Goal: Task Accomplishment & Management: Use online tool/utility

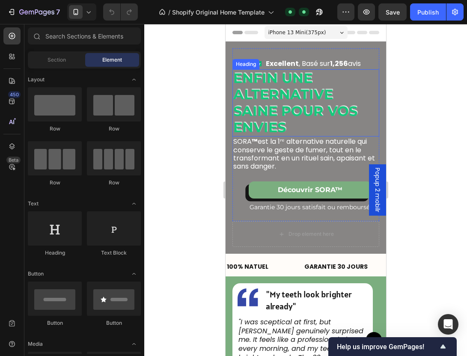
click at [296, 102] on h2 "Enfin une alternative saine pour vos envies" at bounding box center [305, 103] width 147 height 68
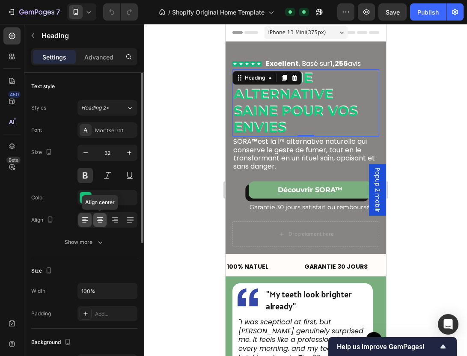
click at [99, 224] on div at bounding box center [99, 220] width 13 height 14
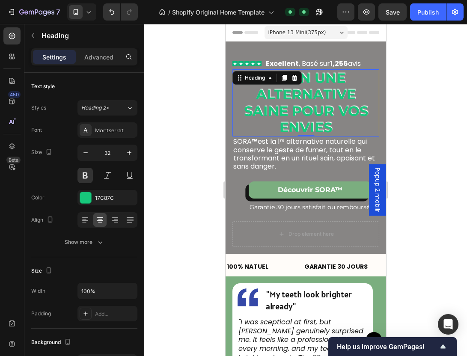
click at [397, 128] on div at bounding box center [305, 190] width 322 height 332
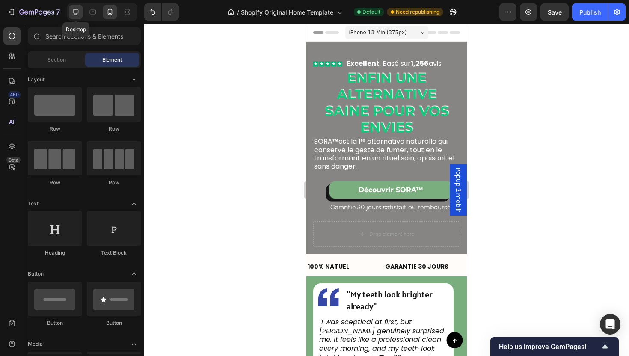
click at [76, 16] on div at bounding box center [76, 12] width 14 height 14
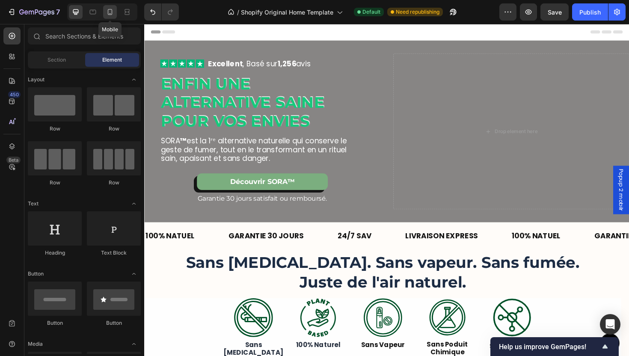
click at [104, 13] on div at bounding box center [110, 12] width 14 height 14
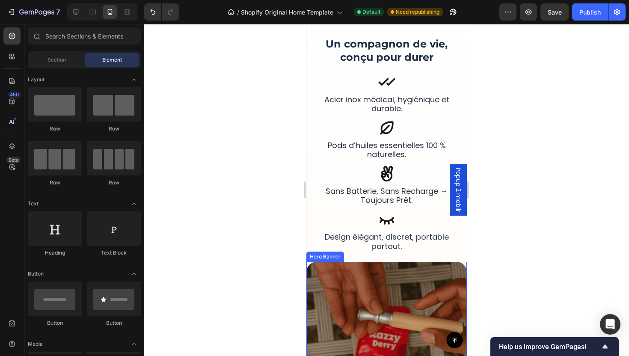
scroll to position [467, 0]
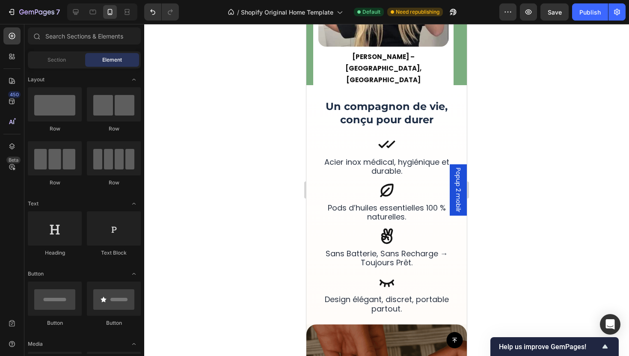
click at [66, 15] on div at bounding box center [101, 11] width 74 height 17
click at [77, 15] on icon at bounding box center [75, 12] width 9 height 9
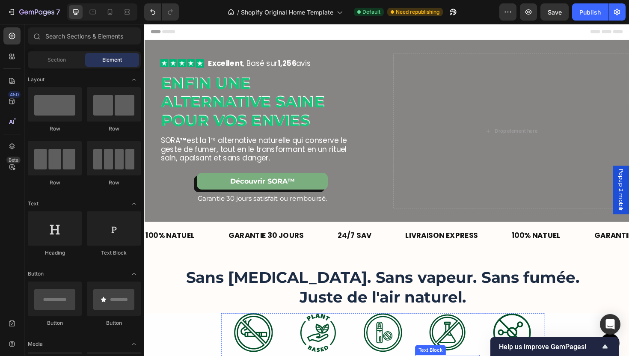
scroll to position [139, 0]
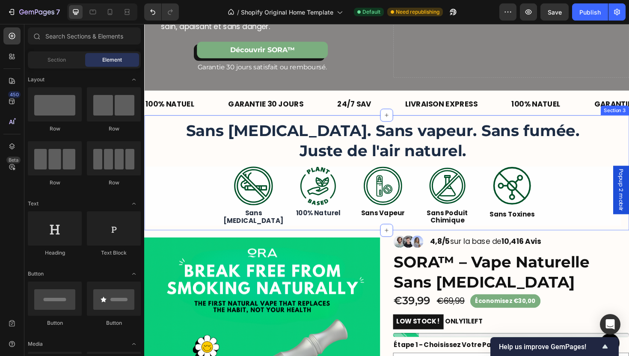
click at [440, 123] on div "More Than a Device, It’s a Ritual of Relief Heading SORA™ lets you quit smoking…" at bounding box center [400, 182] width 513 height 122
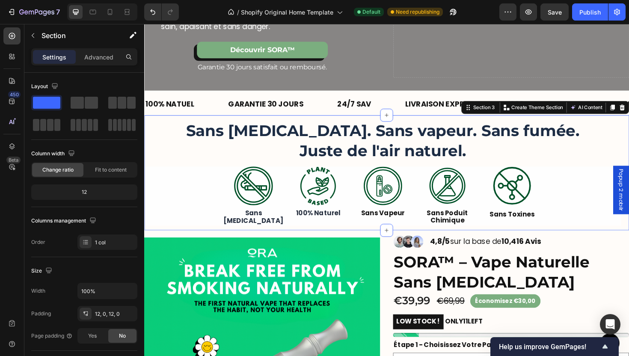
click at [94, 50] on div "Settings Advanced" at bounding box center [84, 56] width 106 height 17
click at [96, 55] on p "Advanced" at bounding box center [98, 57] width 29 height 9
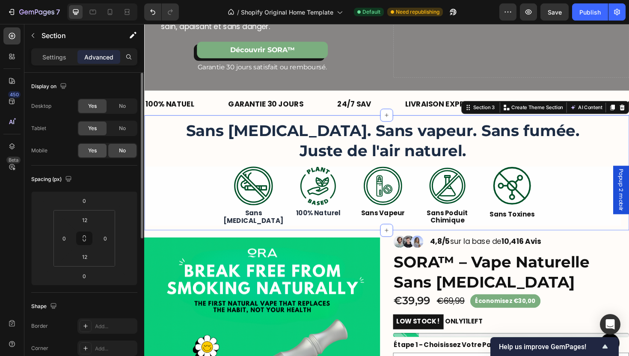
click at [92, 151] on span "Yes" at bounding box center [92, 151] width 9 height 8
click at [106, 18] on div at bounding box center [110, 12] width 14 height 14
type input "24"
type input "0"
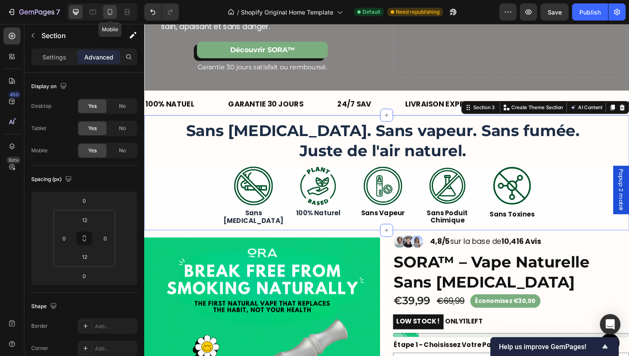
type input "0"
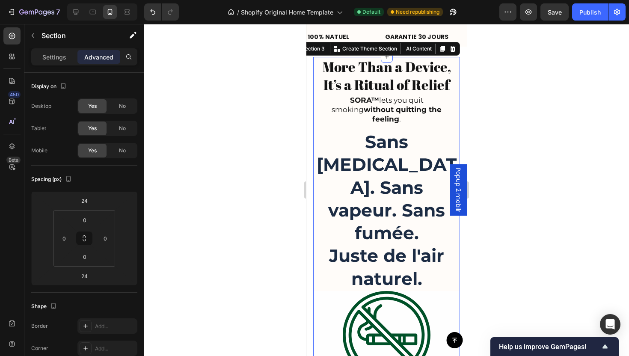
scroll to position [233, 0]
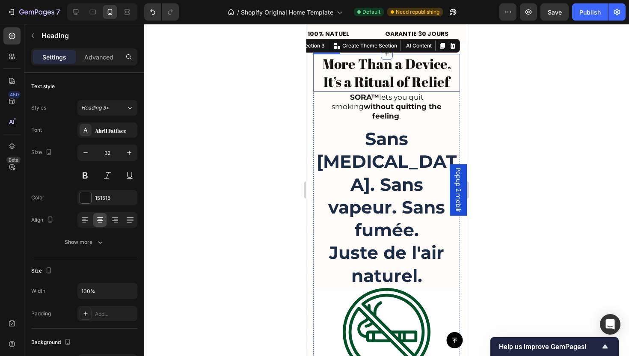
click at [395, 81] on h2 "More Than a Device, It’s a Ritual of Relief" at bounding box center [386, 72] width 147 height 37
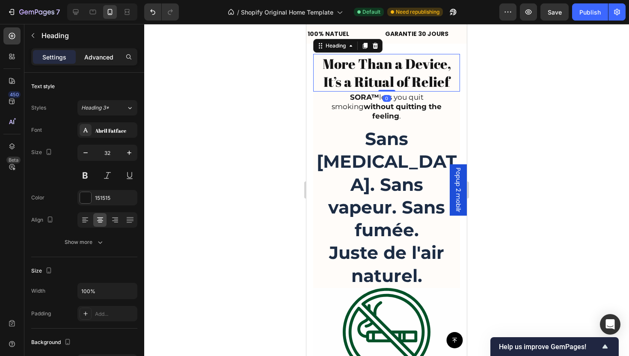
click at [101, 53] on p "Advanced" at bounding box center [98, 57] width 29 height 9
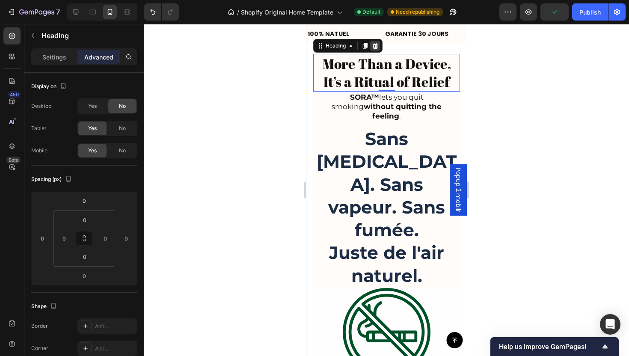
click at [374, 47] on icon at bounding box center [375, 46] width 6 height 6
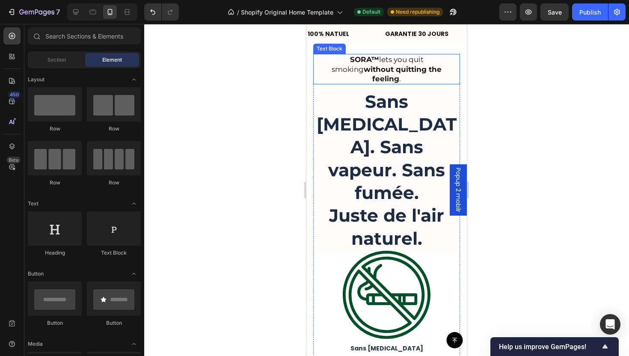
click at [385, 60] on p "SORA™ lets you quit smoking without quitting the feeling ." at bounding box center [386, 69] width 135 height 28
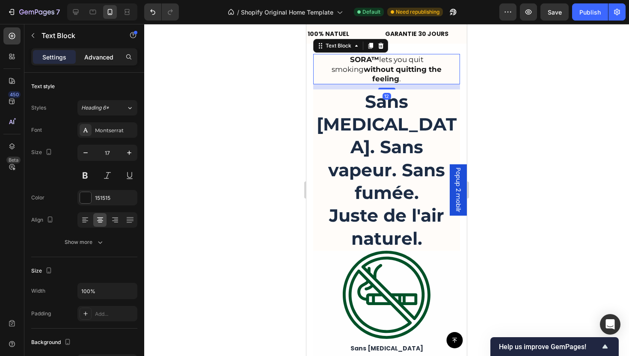
click at [95, 56] on p "Advanced" at bounding box center [98, 57] width 29 height 9
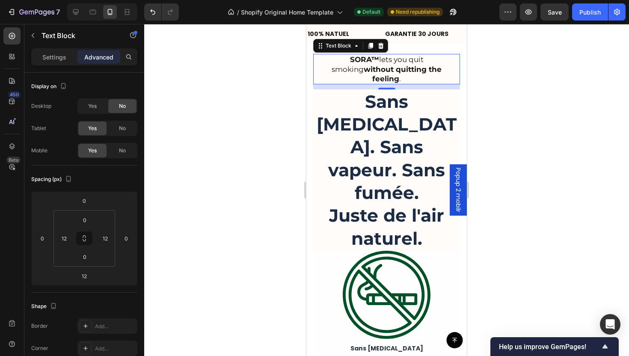
click at [382, 45] on icon at bounding box center [380, 45] width 7 height 7
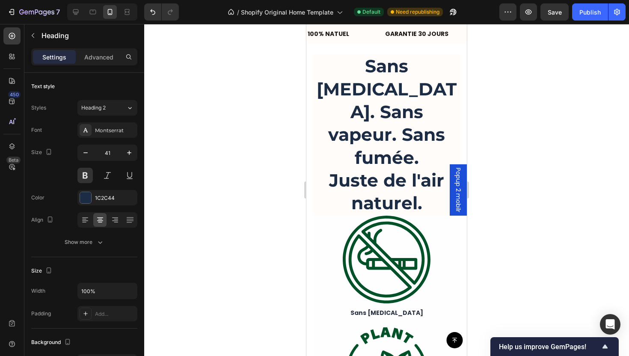
click at [428, 54] on h2 "Sans [MEDICAL_DATA]. Sans vapeur. Sans fumée. Juste de l'air naturel." at bounding box center [386, 134] width 147 height 161
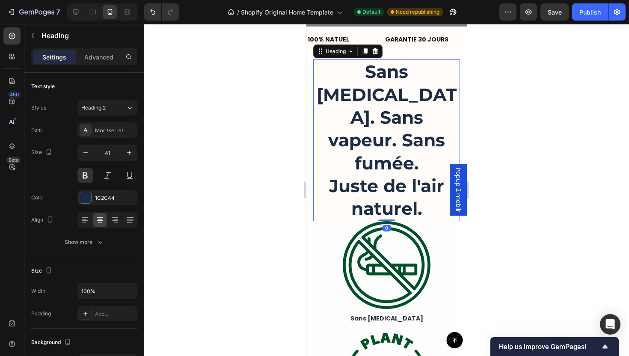
scroll to position [220, 0]
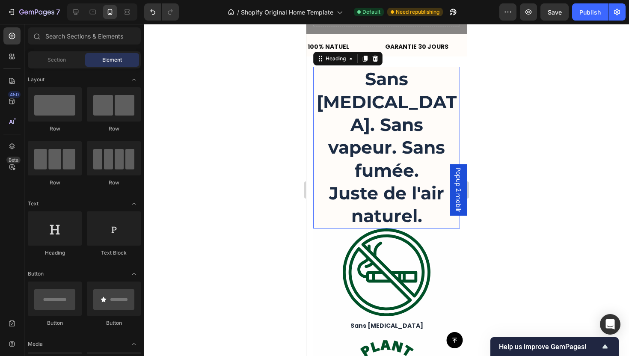
click at [453, 79] on h2 "Sans [MEDICAL_DATA]. Sans vapeur. Sans fumée. Juste de l'air naturel." at bounding box center [386, 147] width 147 height 161
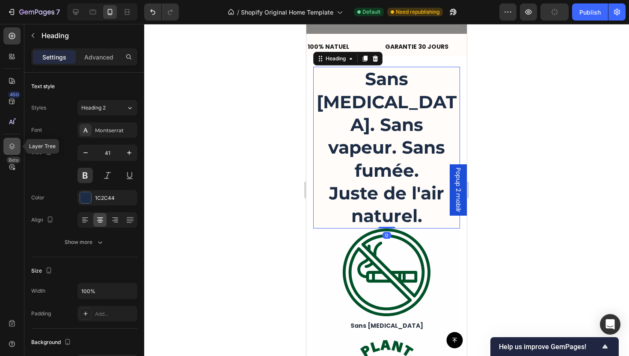
click at [5, 145] on div at bounding box center [11, 146] width 17 height 17
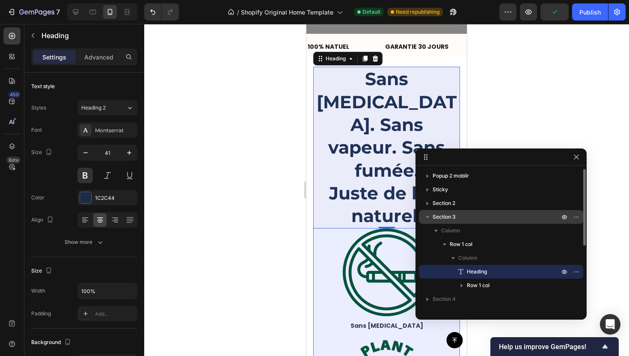
click at [460, 220] on p "Section 3" at bounding box center [496, 217] width 128 height 9
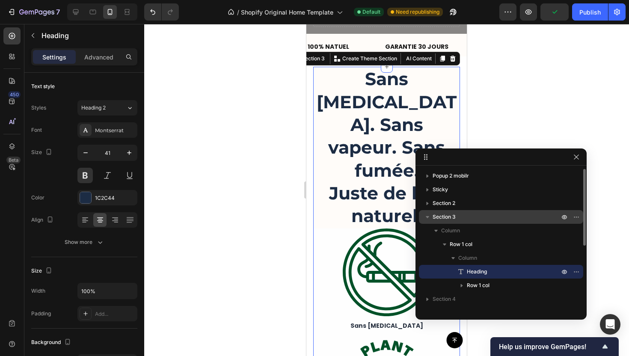
scroll to position [233, 0]
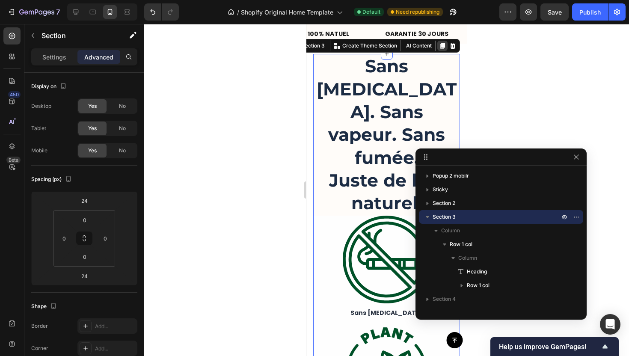
click at [440, 45] on icon at bounding box center [442, 46] width 5 height 6
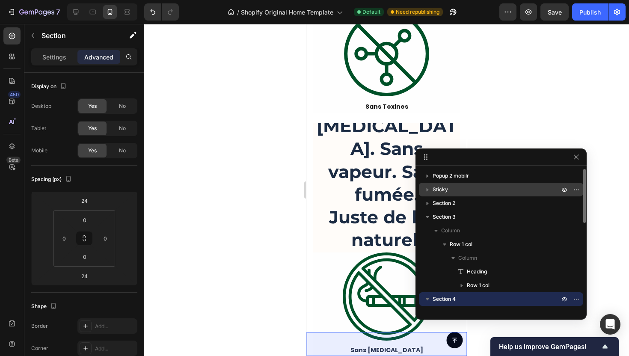
scroll to position [895, 0]
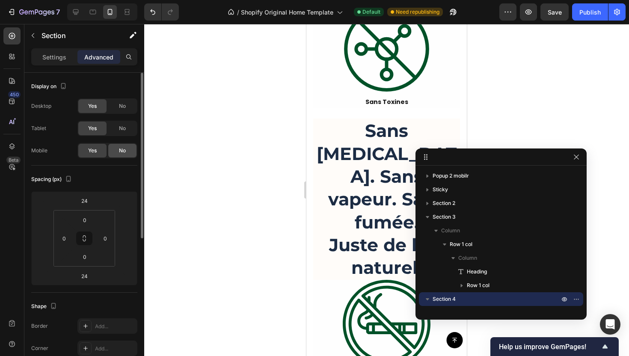
click at [118, 154] on div "No" at bounding box center [122, 151] width 28 height 14
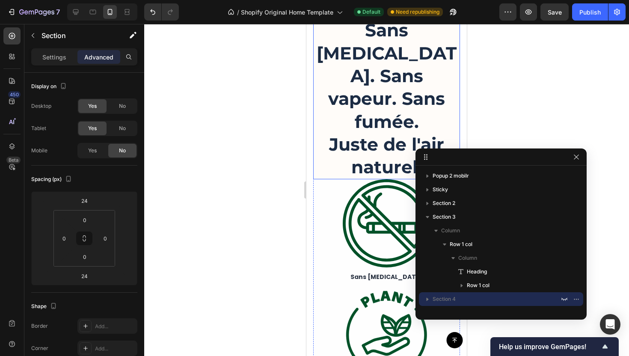
scroll to position [293, 0]
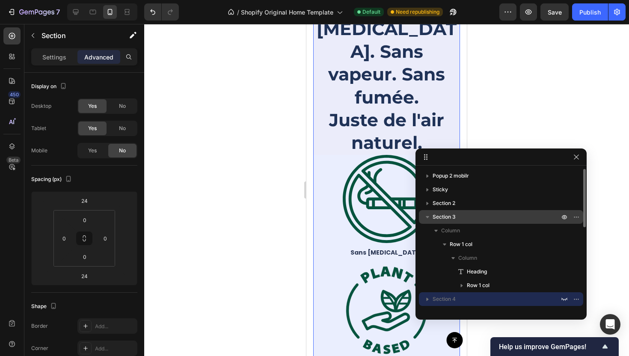
click at [453, 218] on span "Section 3" at bounding box center [443, 217] width 23 height 9
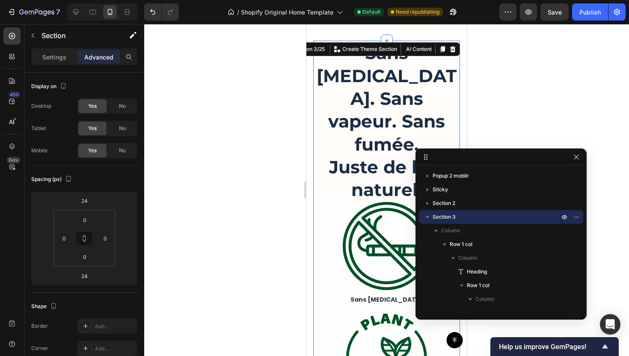
scroll to position [233, 0]
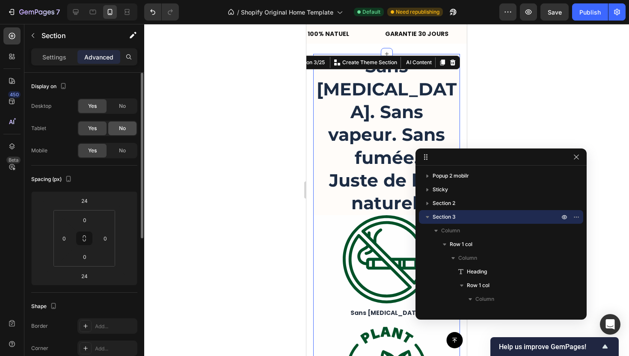
click at [127, 126] on div "No" at bounding box center [122, 128] width 28 height 14
click at [124, 106] on span "No" at bounding box center [122, 106] width 7 height 8
click at [537, 119] on div at bounding box center [386, 190] width 485 height 332
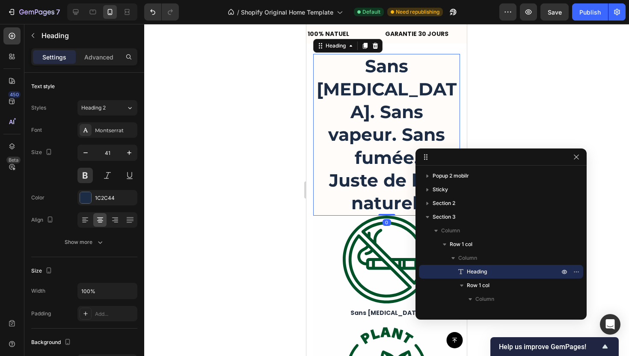
click at [392, 108] on h2 "Sans [MEDICAL_DATA]. Sans vapeur. Sans fumée. Juste de l'air naturel." at bounding box center [386, 134] width 147 height 161
click at [112, 158] on input "41" at bounding box center [107, 152] width 28 height 15
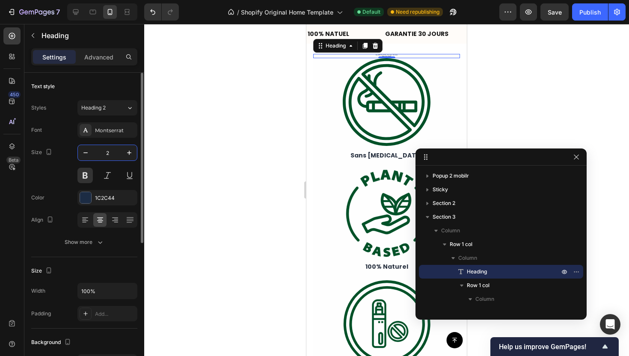
type input "22"
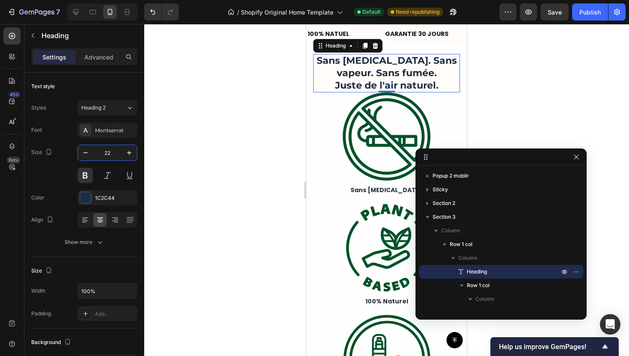
click at [529, 117] on div at bounding box center [386, 190] width 485 height 332
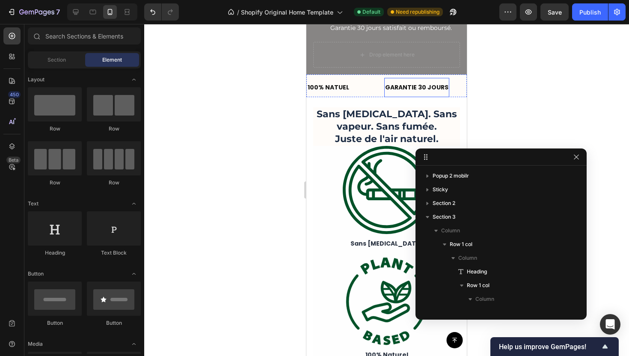
scroll to position [159, 0]
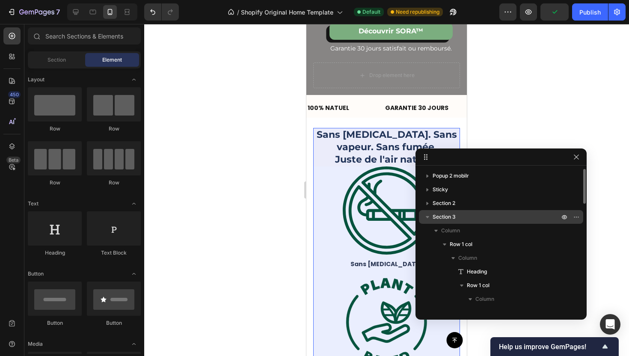
click at [477, 214] on p "Section 3" at bounding box center [496, 217] width 128 height 9
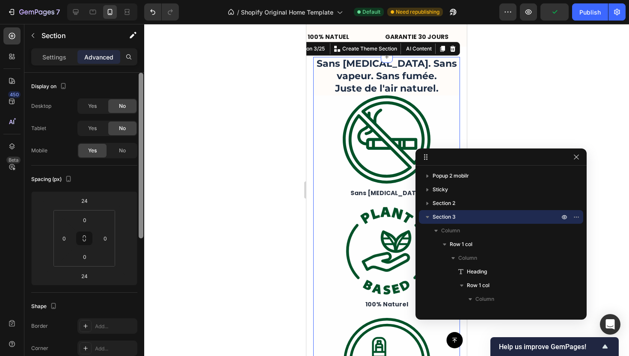
scroll to position [233, 0]
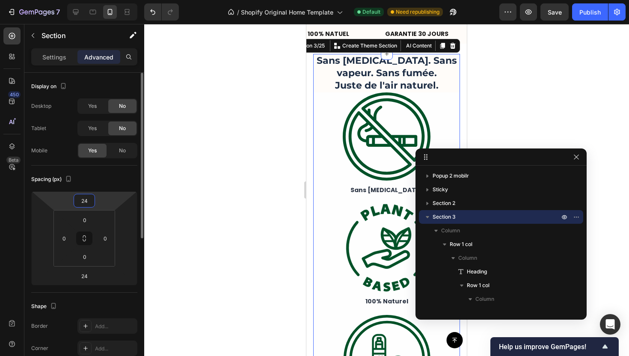
click at [85, 204] on input "24" at bounding box center [84, 200] width 17 height 13
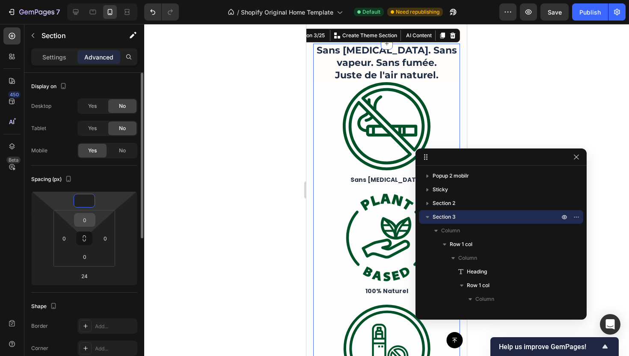
type input "0"
click at [86, 221] on input "0" at bounding box center [84, 219] width 17 height 13
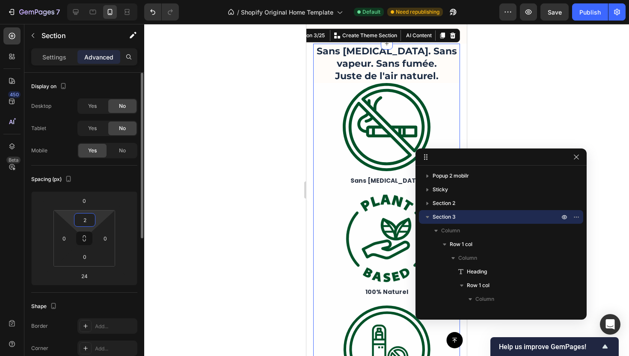
type input "24"
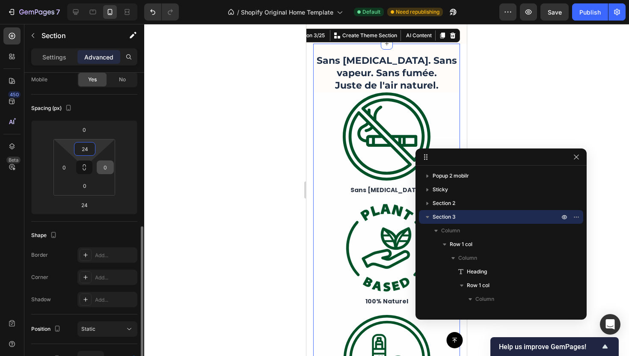
scroll to position [146, 0]
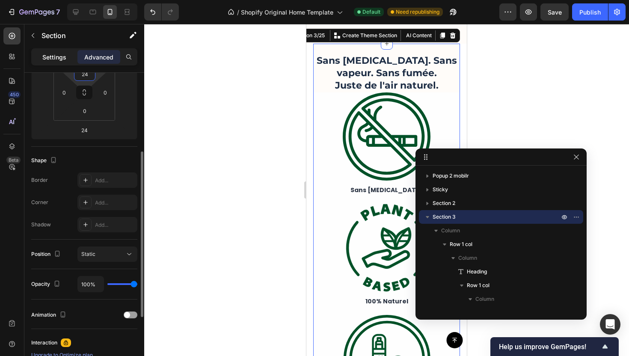
click at [68, 61] on div "Settings" at bounding box center [54, 57] width 43 height 14
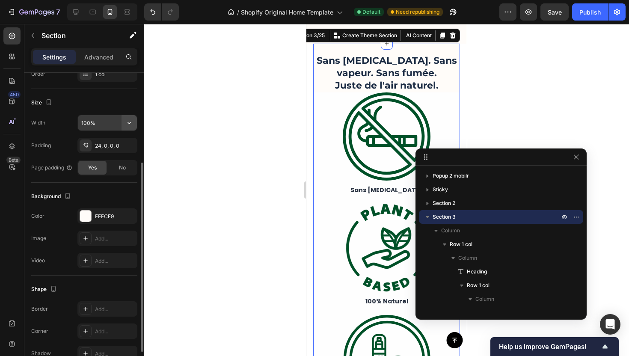
click at [131, 119] on icon "button" at bounding box center [129, 122] width 9 height 9
click at [111, 101] on div "Size" at bounding box center [84, 103] width 106 height 14
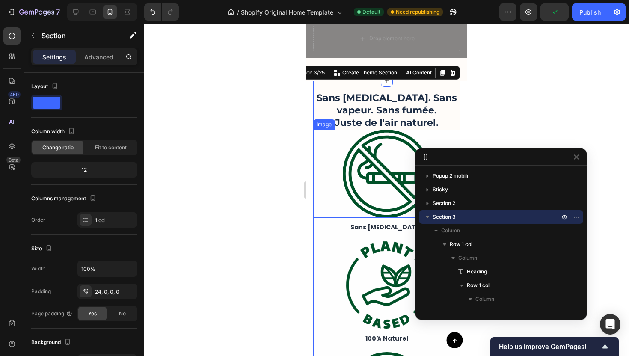
scroll to position [181, 0]
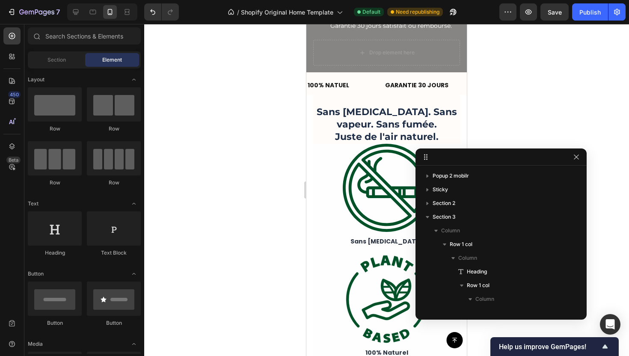
drag, startPoint x: 534, startPoint y: 88, endPoint x: 513, endPoint y: 85, distance: 21.5
click at [534, 88] on div at bounding box center [386, 190] width 485 height 332
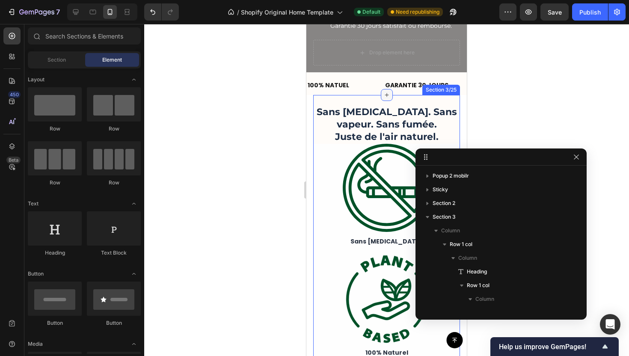
click at [384, 94] on icon at bounding box center [386, 95] width 4 height 4
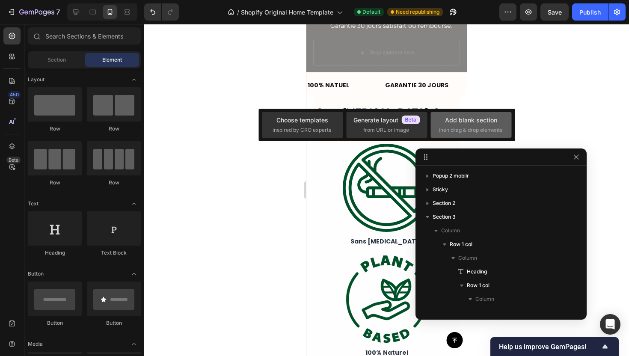
click at [473, 118] on div "Add blank section" at bounding box center [471, 119] width 52 height 9
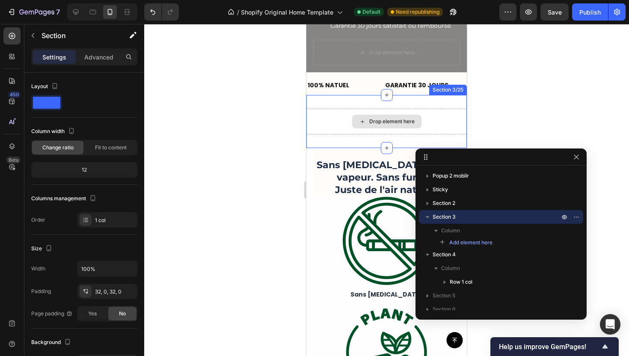
click at [408, 106] on div "Drop element here Section 3/25" at bounding box center [386, 121] width 160 height 53
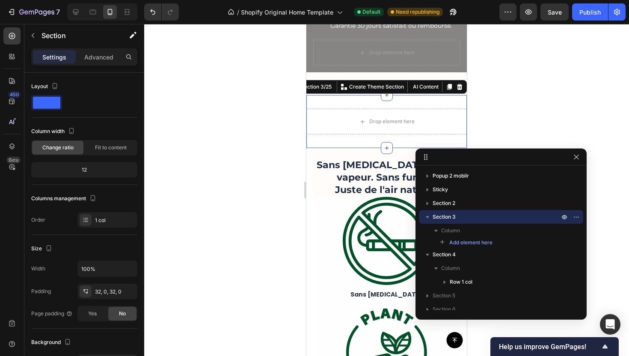
click at [70, 62] on div "Settings" at bounding box center [54, 57] width 43 height 14
click at [100, 61] on p "Advanced" at bounding box center [98, 57] width 29 height 9
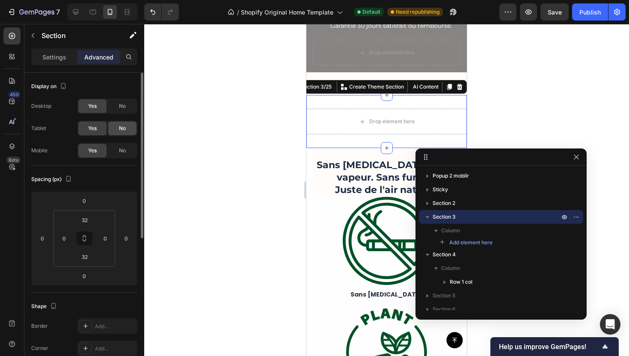
click at [123, 124] on div "No" at bounding box center [122, 128] width 28 height 14
click at [117, 106] on div "No" at bounding box center [122, 106] width 28 height 14
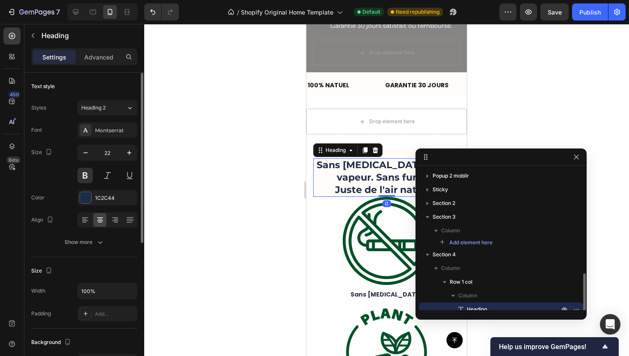
scroll to position [76, 0]
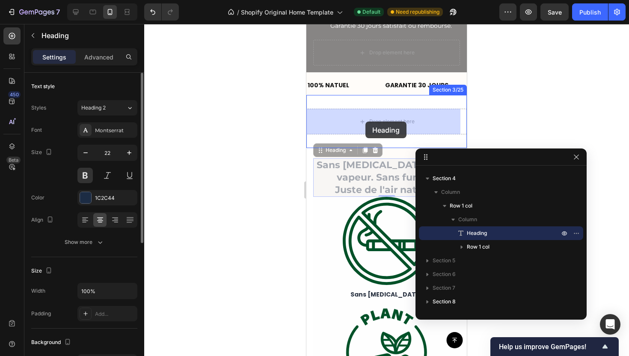
drag, startPoint x: 361, startPoint y: 175, endPoint x: 365, endPoint y: 121, distance: 54.0
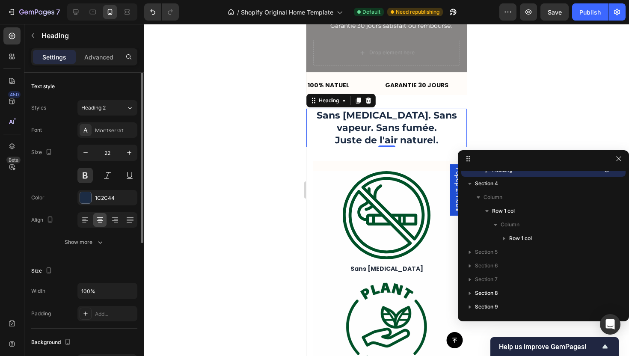
drag, startPoint x: 547, startPoint y: 158, endPoint x: 628, endPoint y: 160, distance: 80.8
click at [621, 162] on icon "button" at bounding box center [618, 158] width 7 height 7
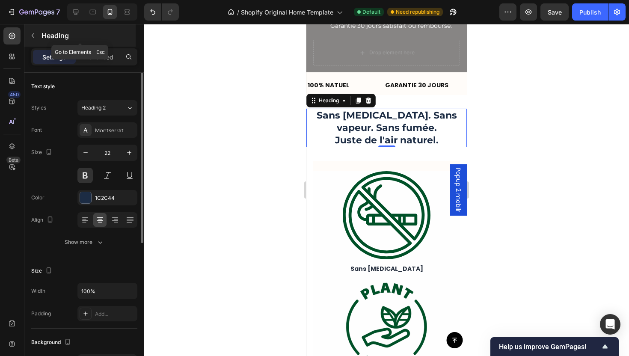
click at [52, 35] on p "Heading" at bounding box center [87, 35] width 92 height 10
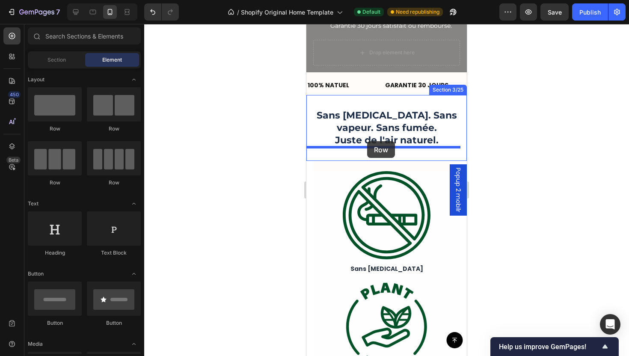
drag, startPoint x: 421, startPoint y: 141, endPoint x: 367, endPoint y: 141, distance: 53.9
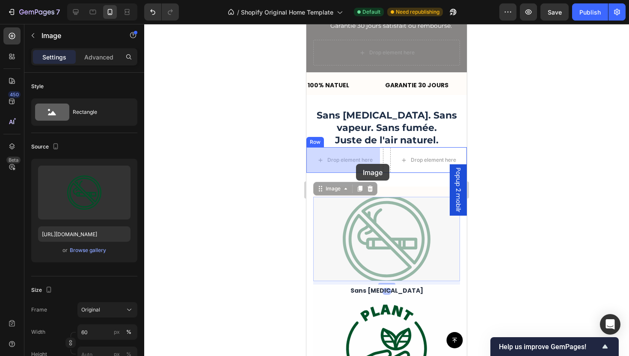
drag, startPoint x: 423, startPoint y: 242, endPoint x: 356, endPoint y: 164, distance: 103.7
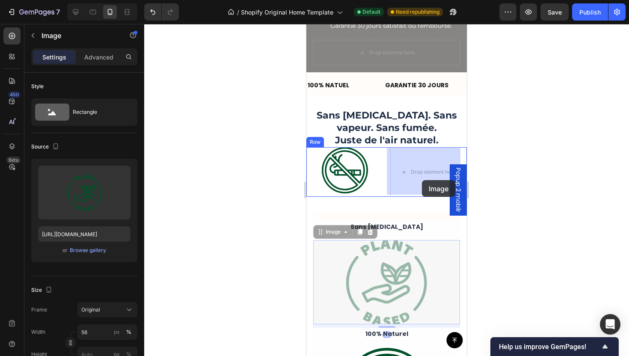
drag, startPoint x: 415, startPoint y: 277, endPoint x: 422, endPoint y: 180, distance: 96.9
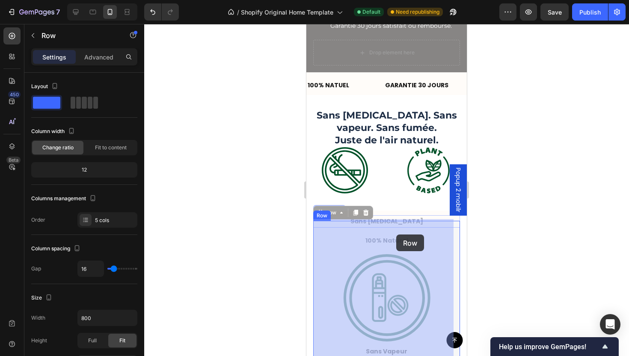
drag, startPoint x: 402, startPoint y: 232, endPoint x: 397, endPoint y: 234, distance: 6.1
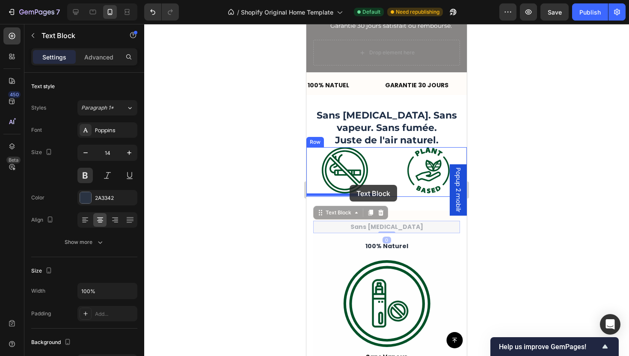
drag, startPoint x: 398, startPoint y: 224, endPoint x: 349, endPoint y: 185, distance: 62.6
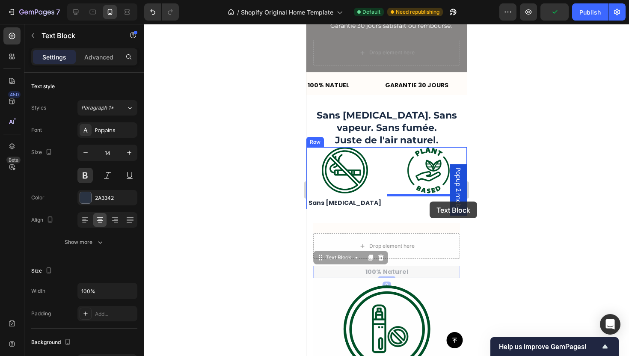
drag, startPoint x: 410, startPoint y: 263, endPoint x: 429, endPoint y: 201, distance: 64.9
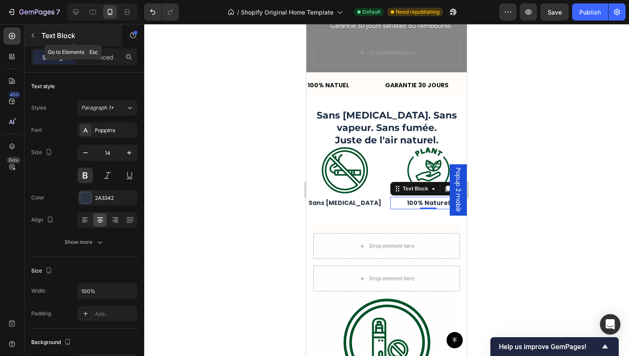
click at [34, 32] on icon "button" at bounding box center [33, 35] width 7 height 7
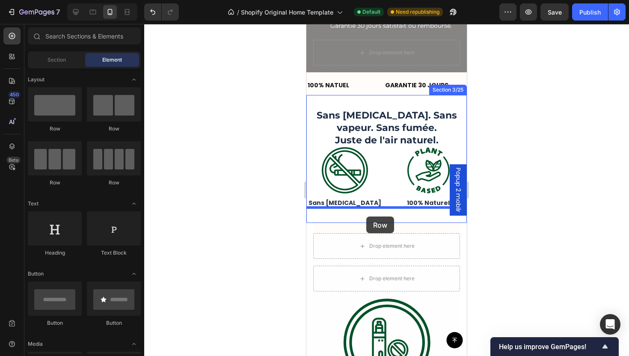
drag, startPoint x: 419, startPoint y: 118, endPoint x: 366, endPoint y: 216, distance: 111.2
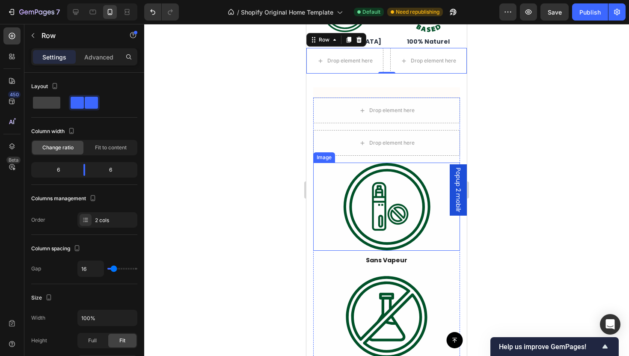
scroll to position [296, 0]
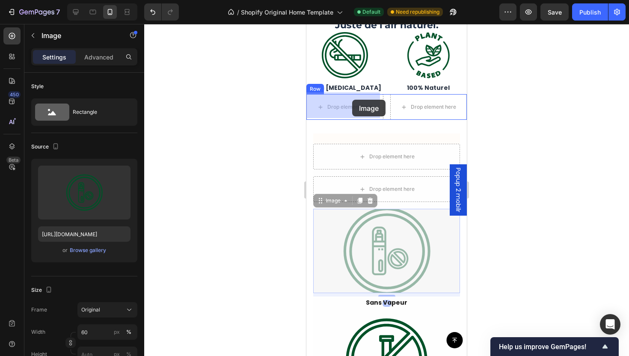
drag, startPoint x: 408, startPoint y: 259, endPoint x: 352, endPoint y: 100, distance: 169.1
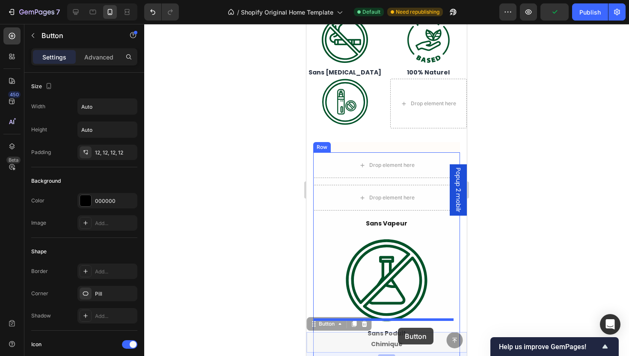
scroll to position [321, 0]
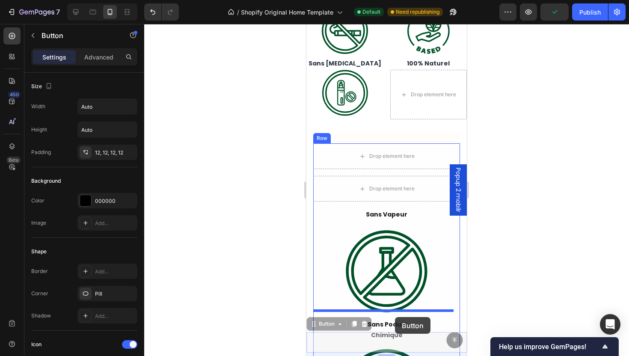
drag, startPoint x: 411, startPoint y: 348, endPoint x: 395, endPoint y: 317, distance: 35.0
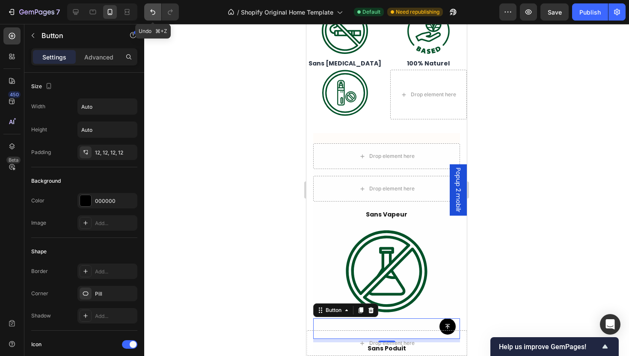
click at [148, 11] on icon "Undo/Redo" at bounding box center [152, 12] width 9 height 9
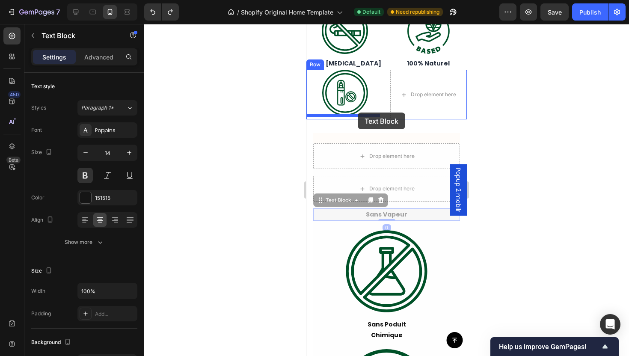
drag, startPoint x: 411, startPoint y: 209, endPoint x: 357, endPoint y: 112, distance: 110.1
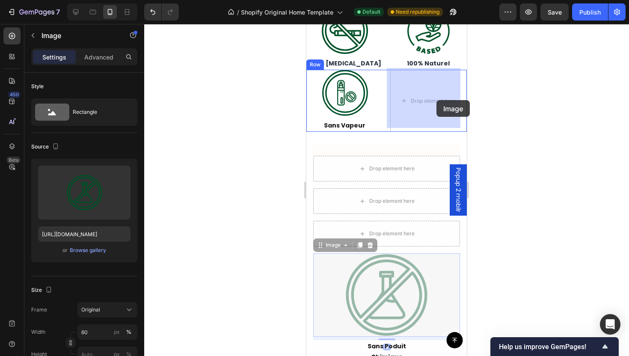
drag, startPoint x: 412, startPoint y: 274, endPoint x: 426, endPoint y: 129, distance: 145.3
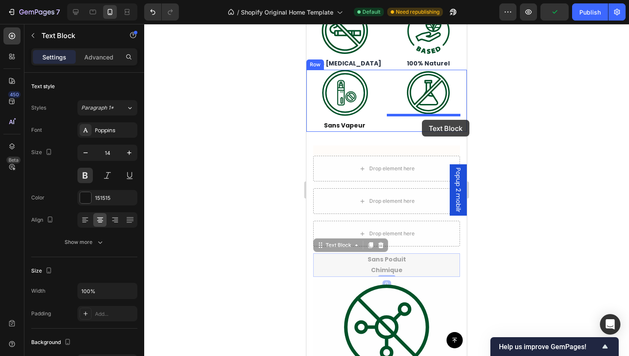
drag, startPoint x: 383, startPoint y: 259, endPoint x: 422, endPoint y: 120, distance: 144.2
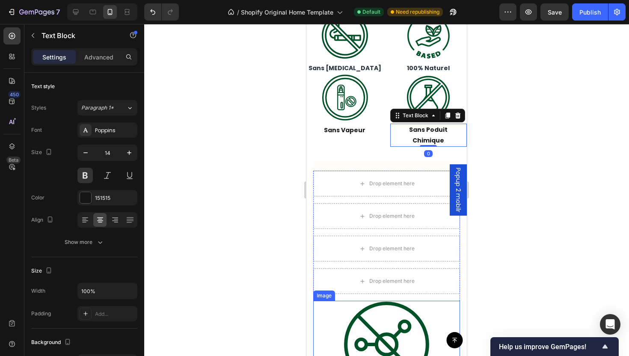
scroll to position [316, 0]
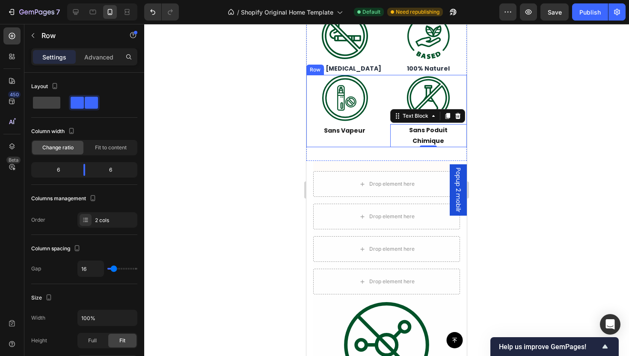
click at [386, 89] on div "Image Sans Vapeur Text Block Image Sans Poduit Chimique Text Block 0 Row" at bounding box center [386, 111] width 160 height 72
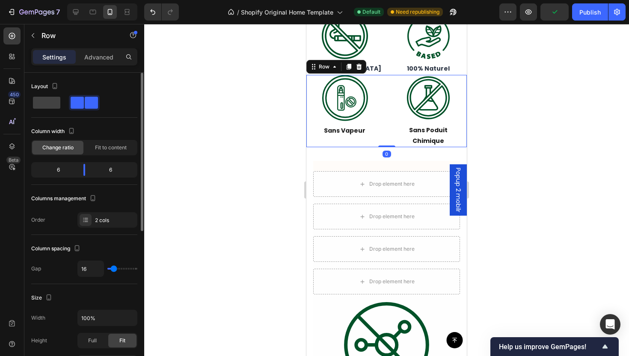
type input "15"
type input "0"
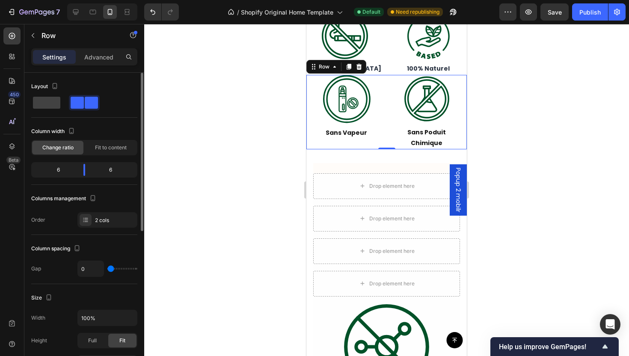
drag, startPoint x: 113, startPoint y: 266, endPoint x: 68, endPoint y: 260, distance: 46.1
type input "0"
click at [107, 268] on input "range" at bounding box center [122, 269] width 30 height 2
click at [96, 58] on p "Advanced" at bounding box center [98, 57] width 29 height 9
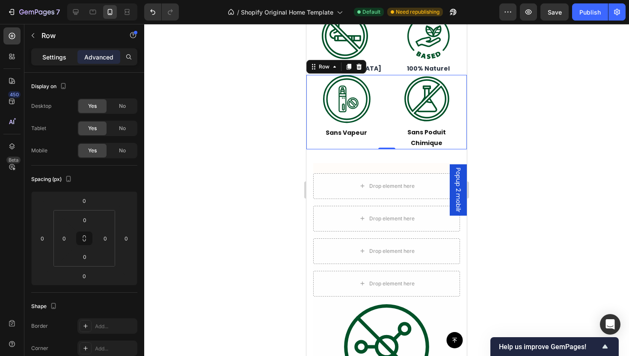
click at [59, 50] on div "Settings" at bounding box center [54, 57] width 43 height 14
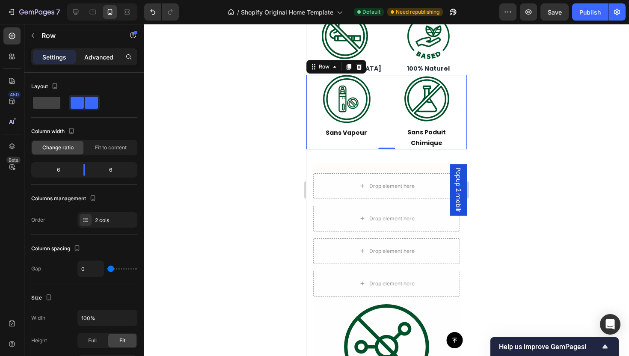
click at [92, 54] on p "Advanced" at bounding box center [98, 57] width 29 height 9
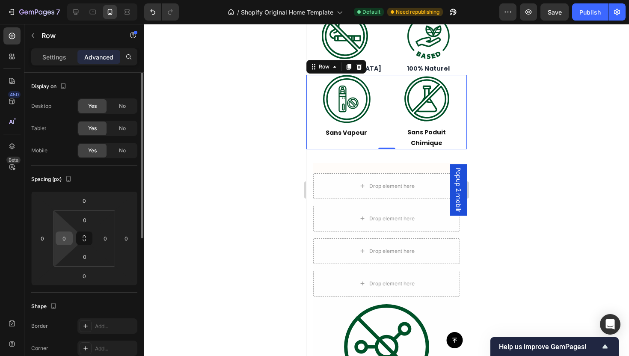
click at [65, 0] on html "7 / Shopify Original Home Template Default Need republishing Preview Save Publi…" at bounding box center [314, 0] width 629 height 0
click at [73, 0] on html "7 / Shopify Original Home Template Default Need republishing Preview Save Publi…" at bounding box center [314, 0] width 629 height 0
click at [69, 239] on input "0" at bounding box center [64, 238] width 13 height 13
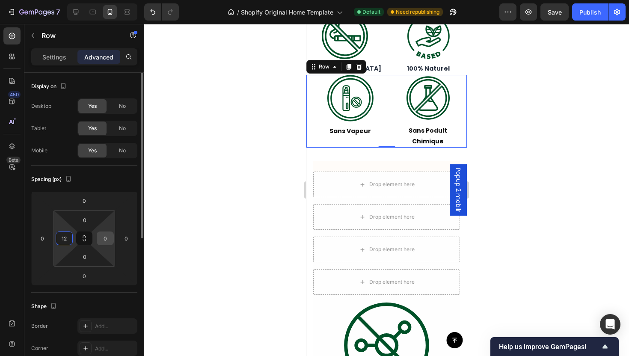
type input "12"
click at [107, 240] on input "0" at bounding box center [105, 238] width 13 height 13
type input "12"
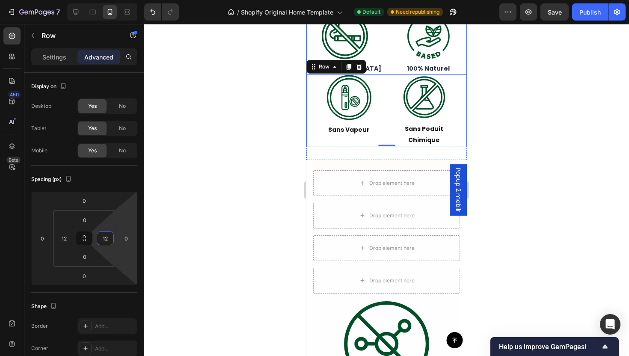
click at [383, 38] on div "Image Sans [MEDICAL_DATA] Text Block Image 100% Naturel Text Block Row" at bounding box center [386, 44] width 160 height 62
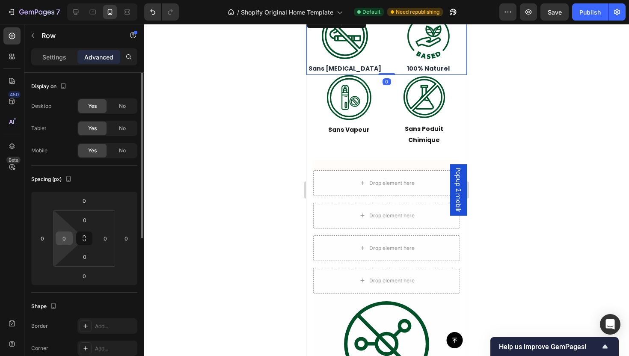
click at [69, 237] on input "0" at bounding box center [64, 238] width 13 height 13
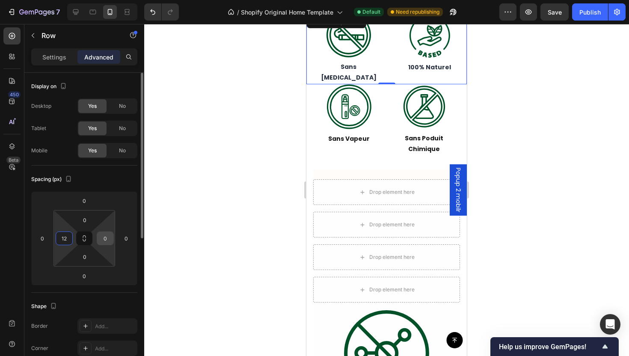
type input "12"
click at [109, 234] on input "0" at bounding box center [105, 238] width 13 height 13
type input "12"
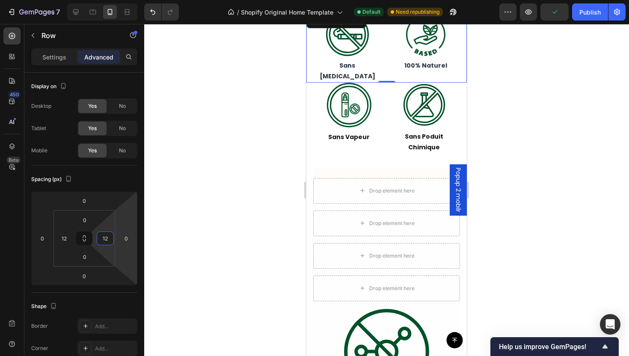
click at [504, 160] on div at bounding box center [386, 190] width 485 height 332
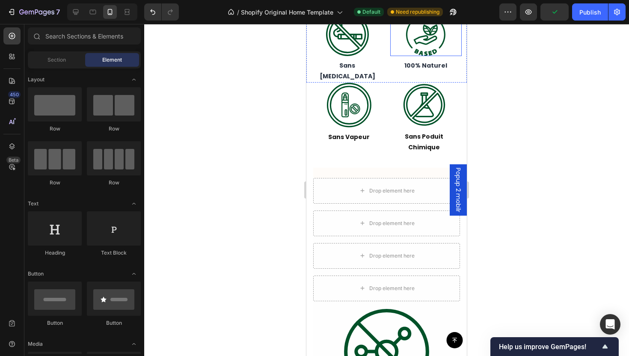
click at [390, 49] on div at bounding box center [426, 34] width 72 height 43
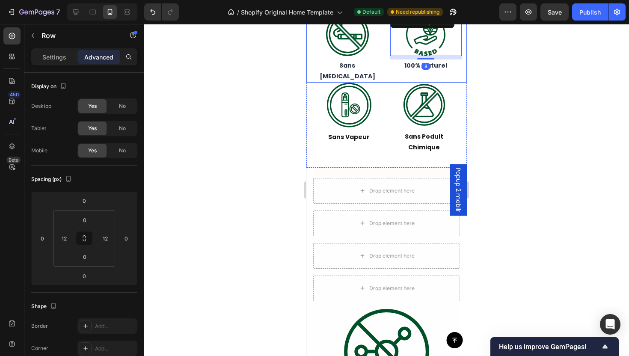
click at [382, 51] on div "Image Sans [MEDICAL_DATA] Text Block Image 8 100% Naturel Text Block Row" at bounding box center [386, 48] width 160 height 70
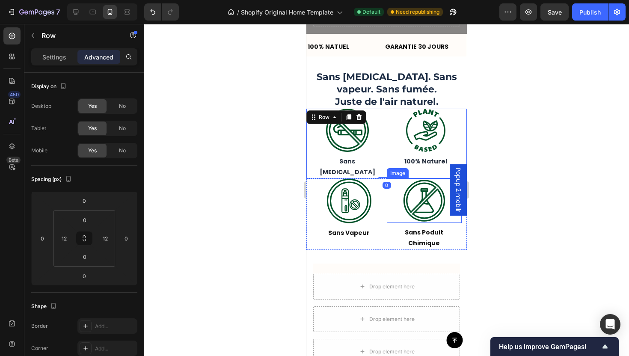
scroll to position [182, 0]
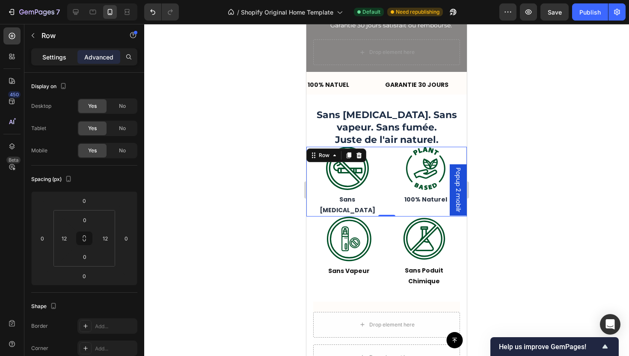
click at [54, 64] on div "Settings Advanced" at bounding box center [84, 56] width 106 height 17
click at [62, 63] on div "Settings" at bounding box center [54, 57] width 43 height 14
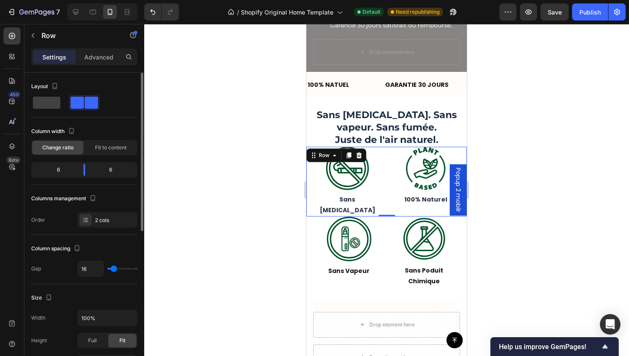
type input "12"
type input "0"
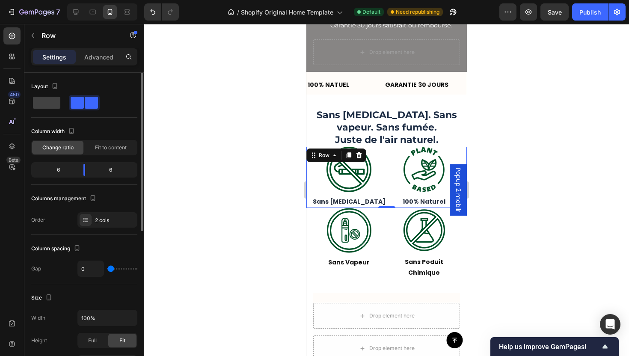
drag, startPoint x: 113, startPoint y: 270, endPoint x: 92, endPoint y: 268, distance: 20.6
type input "0"
click at [107, 268] on input "range" at bounding box center [122, 269] width 30 height 2
click at [278, 242] on div at bounding box center [386, 190] width 485 height 332
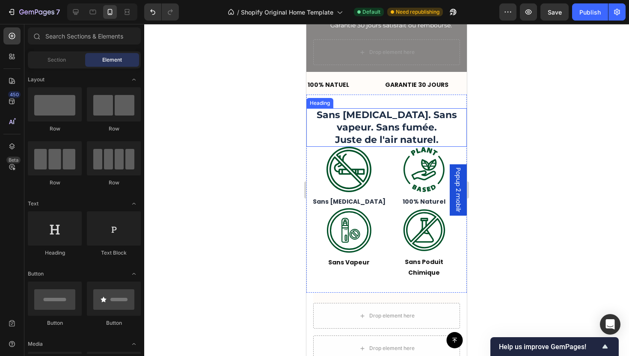
drag, startPoint x: 393, startPoint y: 128, endPoint x: 418, endPoint y: 141, distance: 27.9
click at [393, 128] on h2 "Sans [MEDICAL_DATA]. Sans vapeur. Sans fumée. Juste de l'air naturel." at bounding box center [386, 127] width 160 height 38
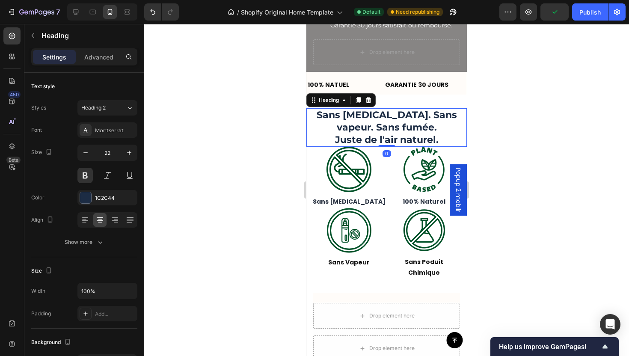
click at [92, 62] on div "Advanced" at bounding box center [98, 57] width 43 height 14
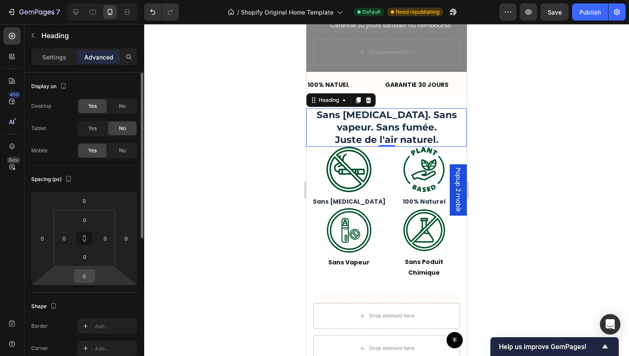
click at [85, 277] on input "0" at bounding box center [84, 275] width 17 height 13
type input "12"
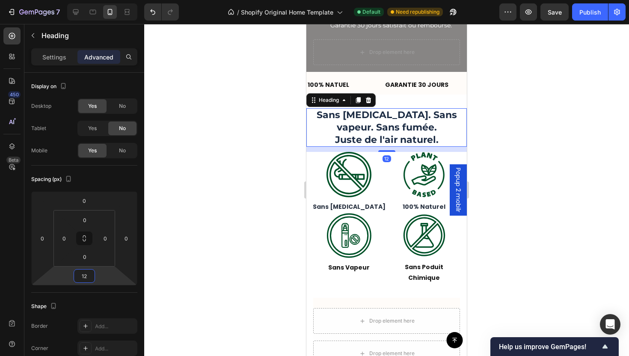
click at [255, 156] on div at bounding box center [386, 190] width 485 height 332
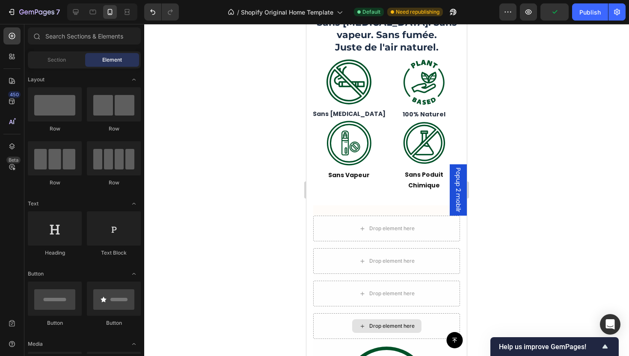
scroll to position [430, 0]
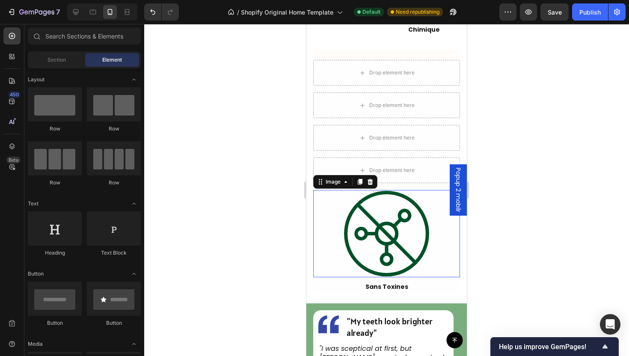
click at [443, 260] on div at bounding box center [386, 233] width 147 height 87
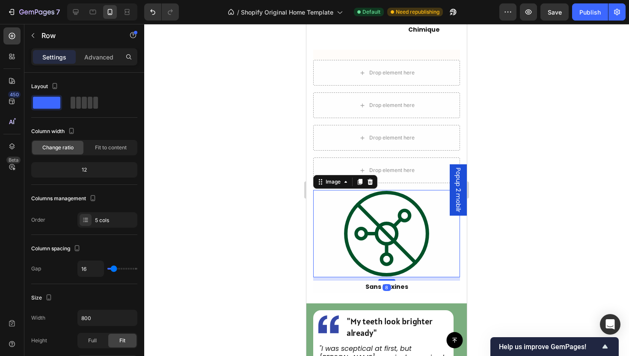
click at [413, 186] on div "Drop element here Drop element here Drop element here Drop element here Image 8…" at bounding box center [386, 176] width 147 height 233
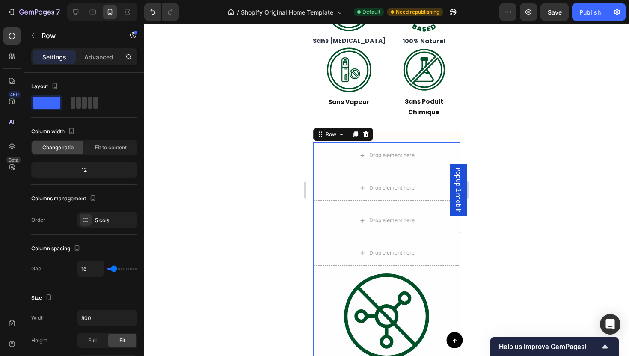
scroll to position [276, 0]
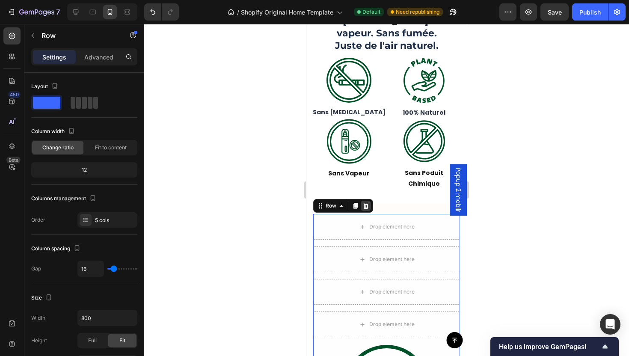
click at [368, 204] on icon at bounding box center [365, 205] width 7 height 7
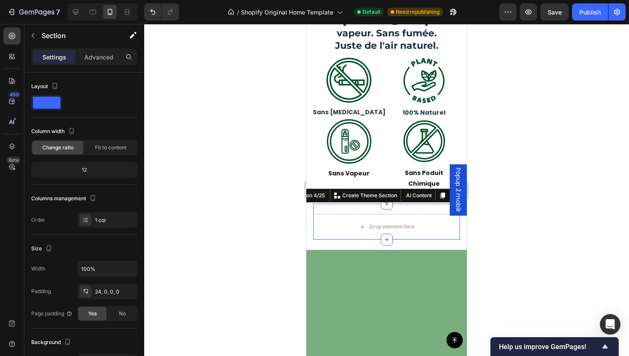
click at [408, 204] on div "Drop element here Row Row Section 4/25 You can create reusable sections Create …" at bounding box center [386, 222] width 147 height 36
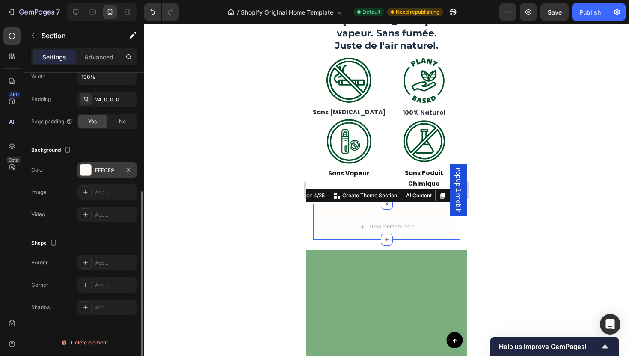
click at [95, 172] on div "FFFCF9" at bounding box center [107, 170] width 25 height 8
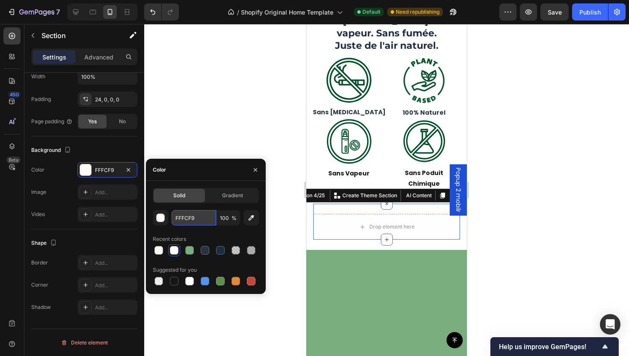
click at [197, 217] on input "FFFCF9" at bounding box center [193, 217] width 44 height 15
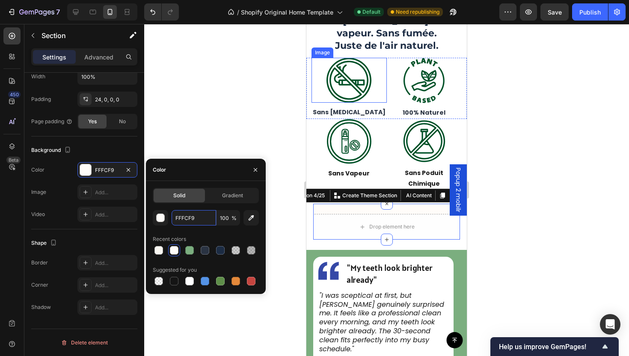
scroll to position [214, 0]
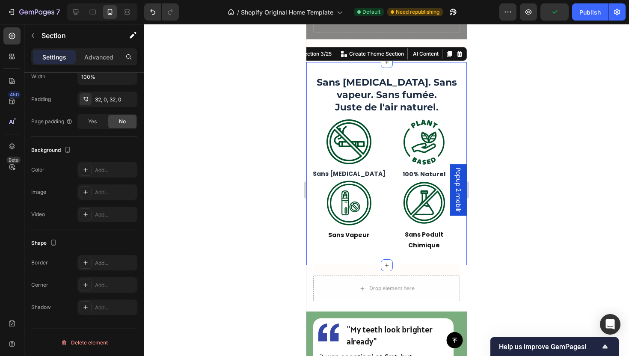
click at [347, 68] on div "Sans [MEDICAL_DATA]. Sans vapeur. Sans fumée. Juste de l'air naturel. Heading I…" at bounding box center [386, 163] width 160 height 203
click at [102, 164] on div "Add..." at bounding box center [107, 169] width 60 height 15
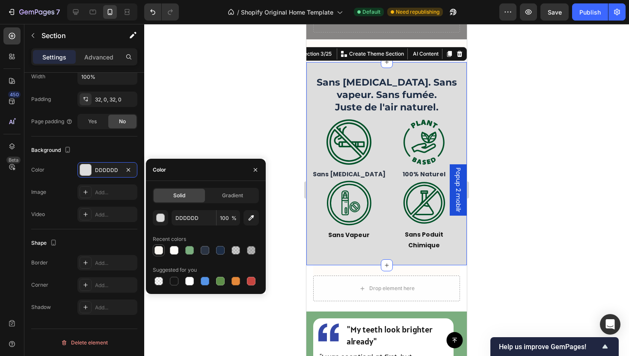
click at [160, 249] on div at bounding box center [158, 250] width 9 height 9
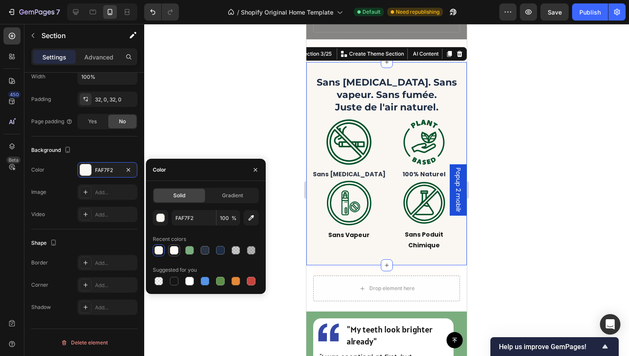
click at [171, 247] on div at bounding box center [174, 250] width 9 height 9
type input "FFFCF9"
click at [213, 132] on div at bounding box center [386, 190] width 485 height 332
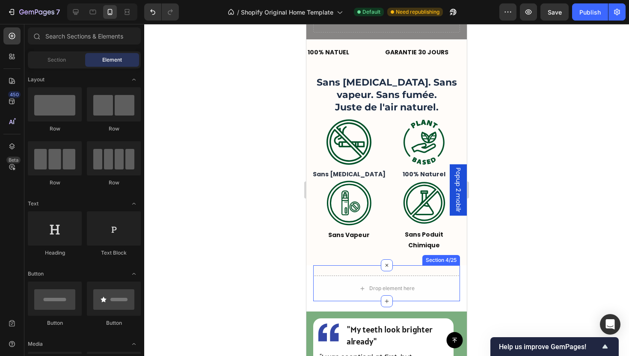
click at [411, 269] on div "Drop element here Row Row Section 4/25" at bounding box center [386, 283] width 147 height 36
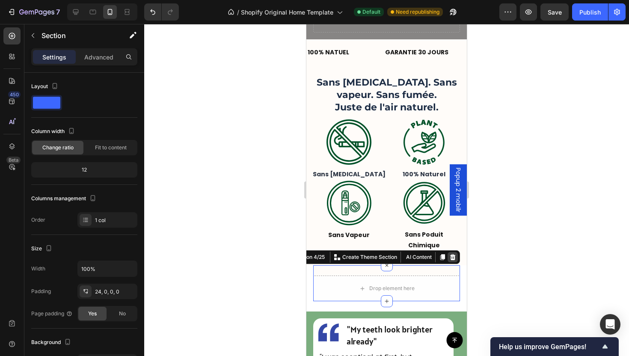
click at [451, 256] on div at bounding box center [452, 257] width 10 height 10
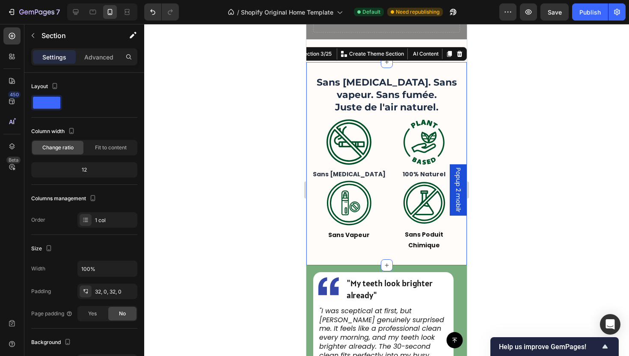
click at [420, 68] on div "Sans [MEDICAL_DATA]. Sans vapeur. Sans fumée. Juste de l'air naturel. Heading I…" at bounding box center [386, 163] width 160 height 203
click at [97, 53] on p "Advanced" at bounding box center [98, 57] width 29 height 9
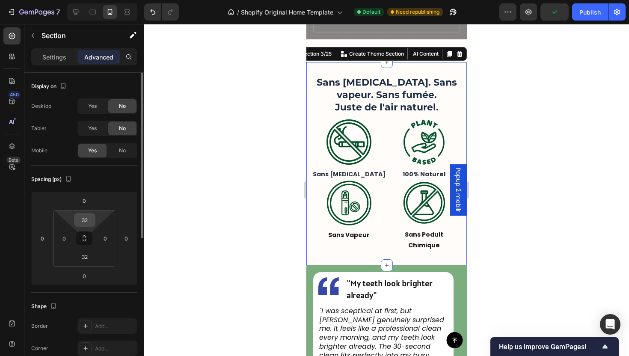
click at [85, 216] on input "32" at bounding box center [84, 219] width 17 height 13
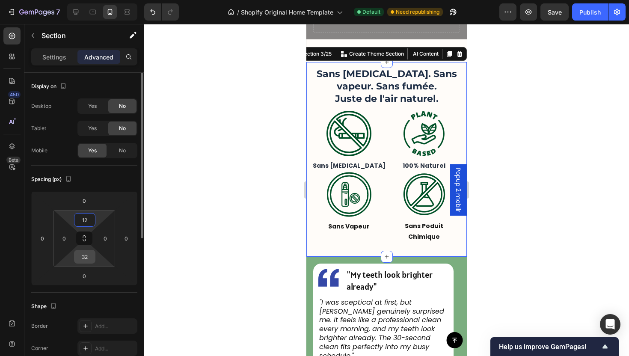
type input "12"
click at [89, 256] on input "32" at bounding box center [84, 256] width 17 height 13
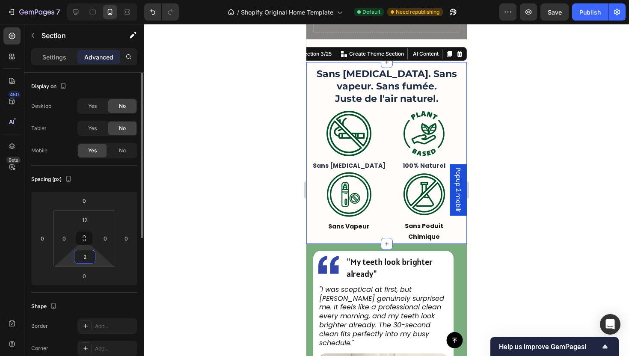
type input "24"
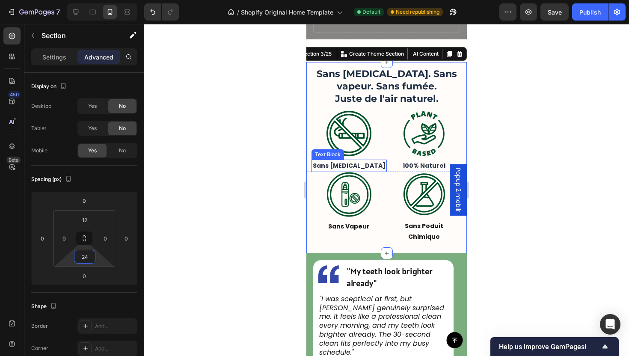
click at [382, 160] on p "Sans [MEDICAL_DATA]" at bounding box center [349, 165] width 74 height 11
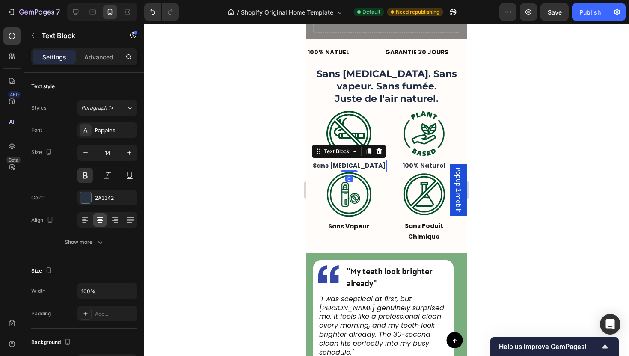
click at [385, 152] on div "Text Block" at bounding box center [348, 152] width 75 height 14
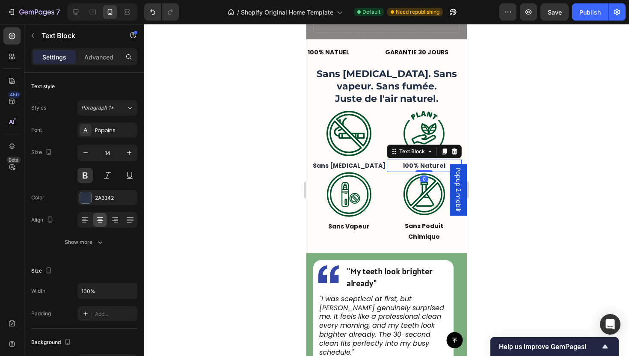
click at [387, 161] on p "100% Naturel" at bounding box center [424, 165] width 74 height 11
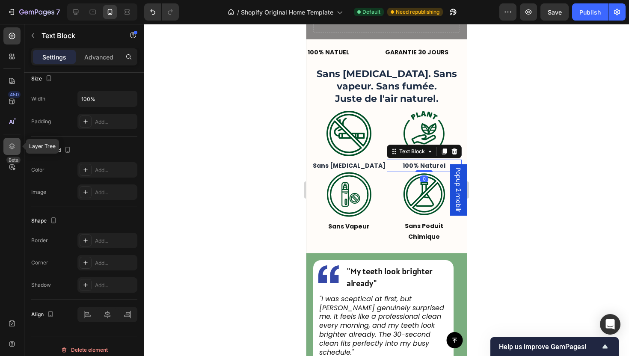
click at [6, 148] on div at bounding box center [11, 146] width 17 height 17
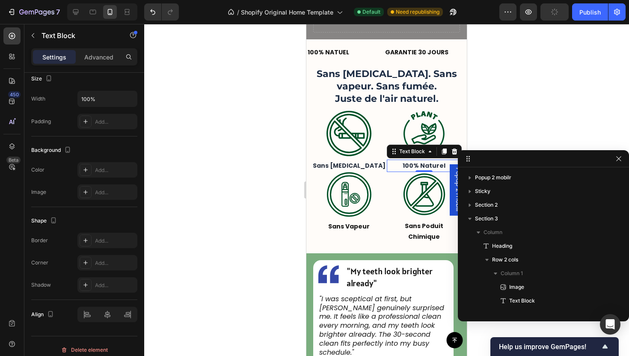
scroll to position [107, 0]
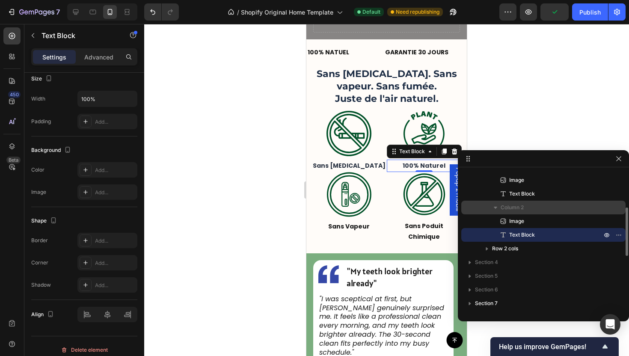
click at [520, 210] on span "Column 2" at bounding box center [511, 207] width 23 height 9
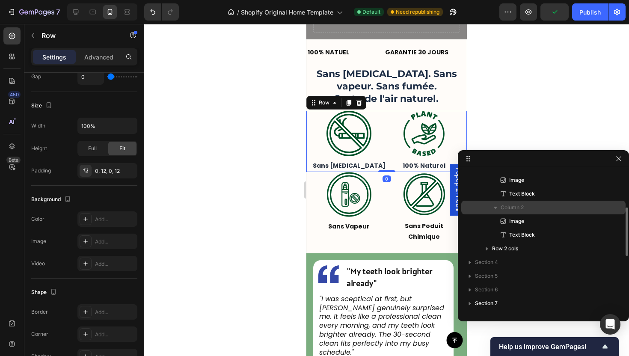
scroll to position [0, 0]
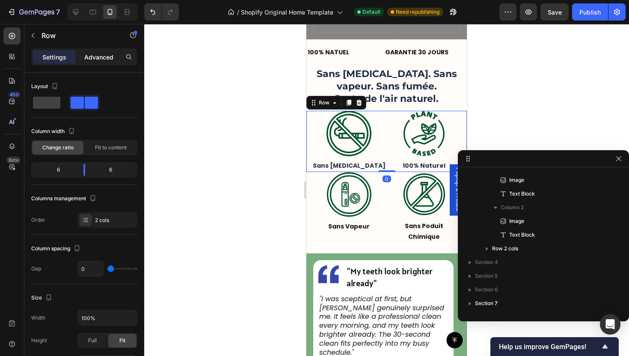
click at [95, 61] on div "Advanced" at bounding box center [98, 57] width 43 height 14
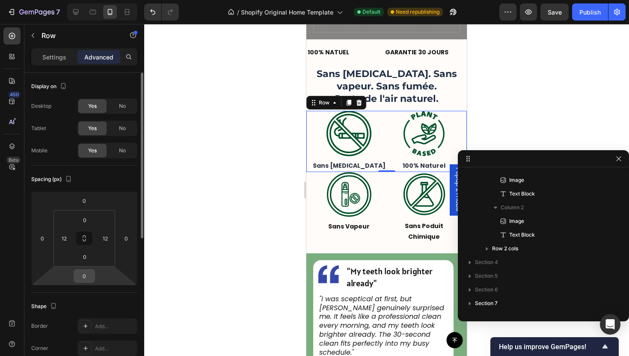
click at [89, 275] on input "0" at bounding box center [84, 275] width 17 height 13
click at [82, 260] on input "0" at bounding box center [84, 256] width 17 height 13
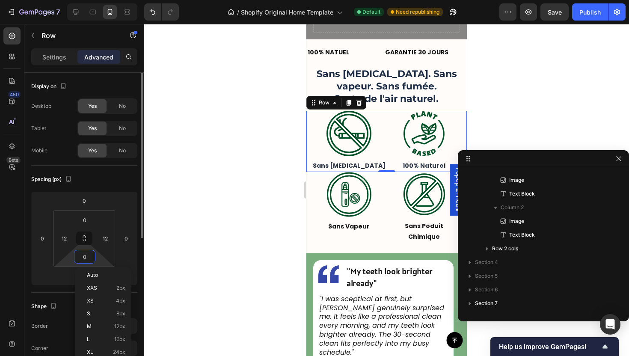
click at [66, 291] on div "Spacing (px) 0 0 0 0 0 12 0 12" at bounding box center [84, 228] width 106 height 127
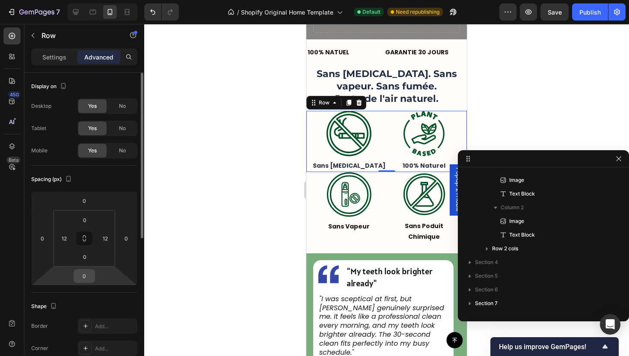
click at [89, 275] on input "0" at bounding box center [84, 275] width 17 height 13
type input "8"
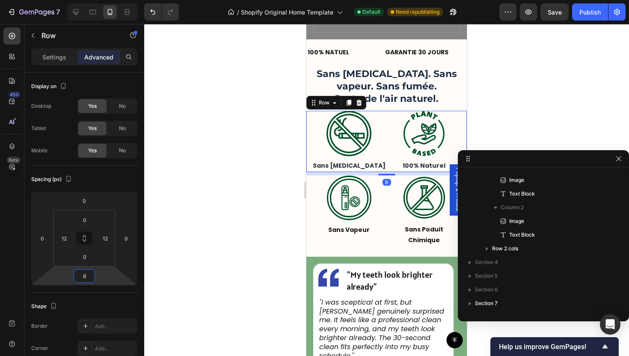
click at [216, 144] on div at bounding box center [386, 190] width 485 height 332
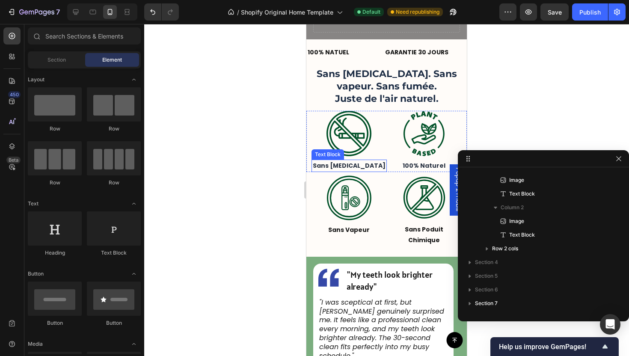
click at [357, 160] on div "Sans [MEDICAL_DATA]" at bounding box center [348, 166] width 75 height 12
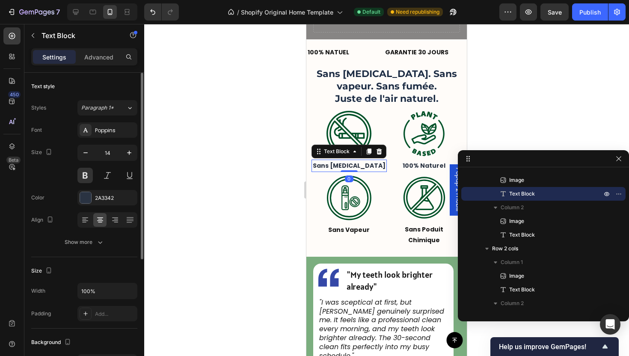
click at [90, 254] on div "Text style Styles Paragraph 1* Font Poppins Size 14 Color 2A3342 Align Show more" at bounding box center [84, 165] width 106 height 184
click at [102, 248] on button "Show more" at bounding box center [84, 241] width 106 height 15
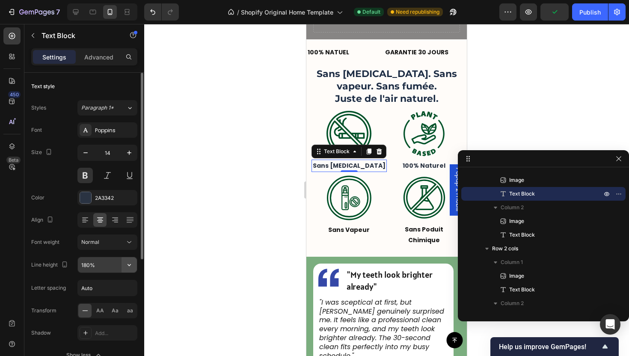
click at [130, 266] on icon "button" at bounding box center [129, 264] width 9 height 9
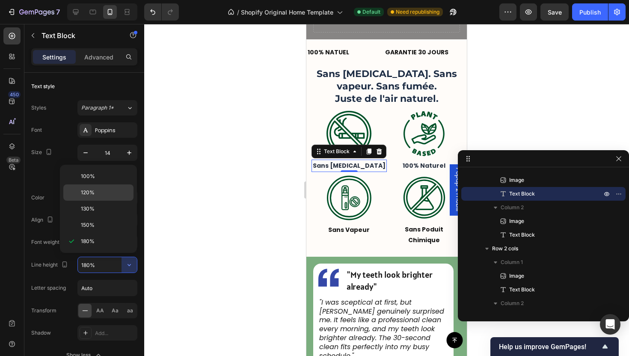
click at [118, 186] on div "120%" at bounding box center [98, 192] width 70 height 16
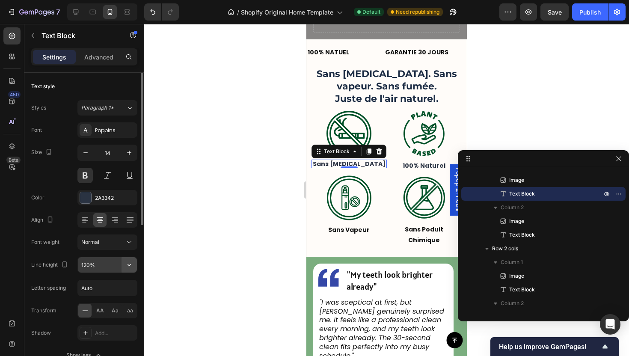
click at [128, 265] on icon "button" at bounding box center [128, 265] width 3 height 2
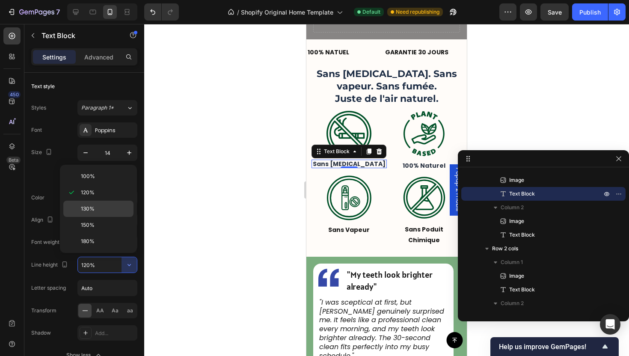
click at [106, 201] on div "130%" at bounding box center [98, 209] width 70 height 16
type input "130%"
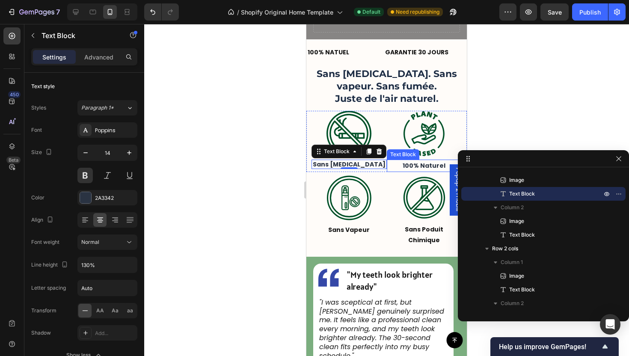
click at [402, 156] on div "Text Block" at bounding box center [403, 154] width 32 height 10
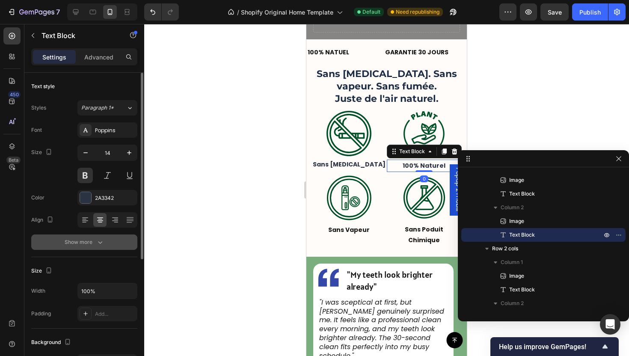
click at [101, 245] on icon "button" at bounding box center [100, 242] width 9 height 9
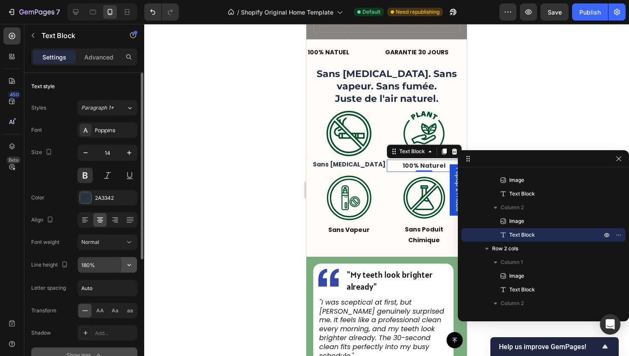
click at [129, 265] on icon "button" at bounding box center [129, 264] width 9 height 9
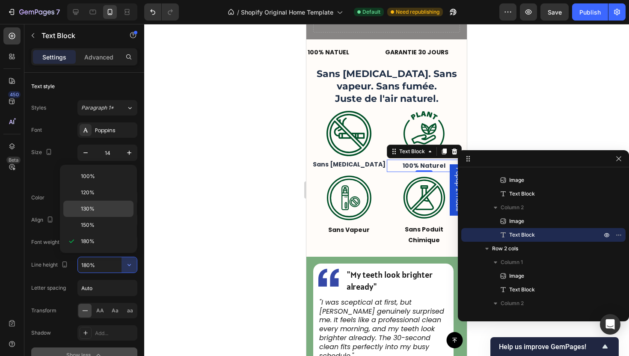
click at [112, 211] on p "130%" at bounding box center [105, 209] width 49 height 8
type input "130%"
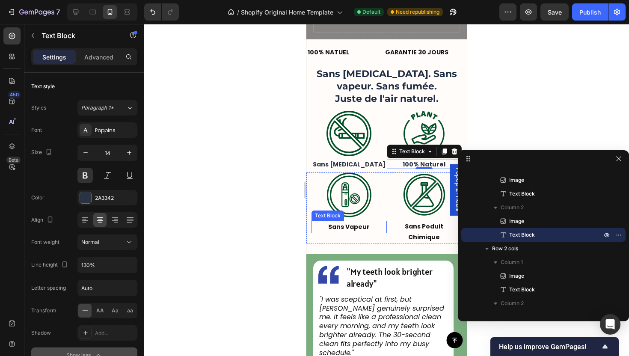
click at [372, 226] on p "Sans Vapeur" at bounding box center [349, 227] width 74 height 11
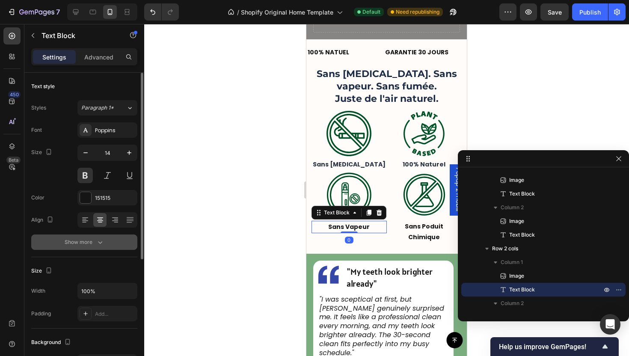
click at [121, 246] on button "Show more" at bounding box center [84, 241] width 106 height 15
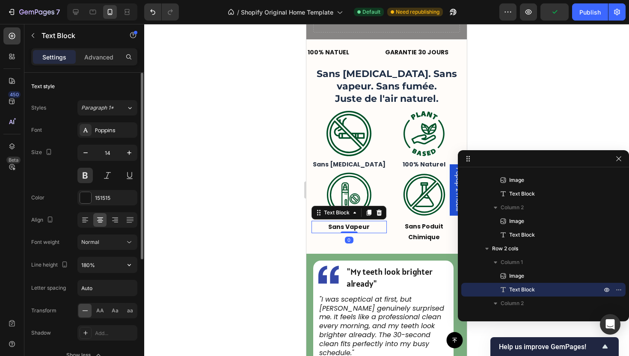
click at [132, 266] on icon "button" at bounding box center [129, 264] width 9 height 9
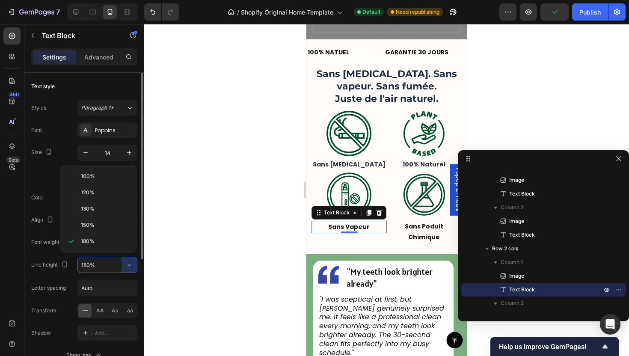
drag, startPoint x: 117, startPoint y: 211, endPoint x: 133, endPoint y: 221, distance: 18.3
click at [117, 211] on p "130%" at bounding box center [105, 209] width 49 height 8
type input "130%"
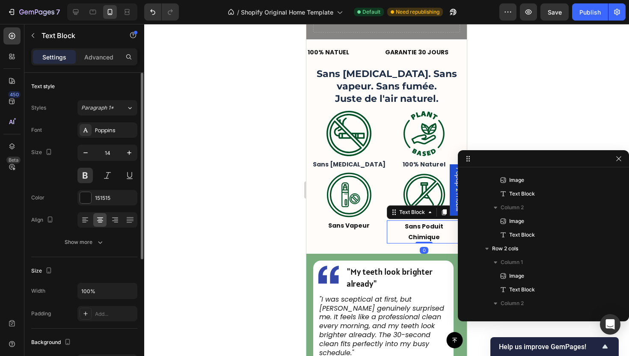
drag, startPoint x: 422, startPoint y: 236, endPoint x: 526, endPoint y: 251, distance: 105.1
click at [422, 236] on p "Chimique" at bounding box center [424, 237] width 74 height 11
click at [98, 248] on button "Show more" at bounding box center [84, 241] width 106 height 15
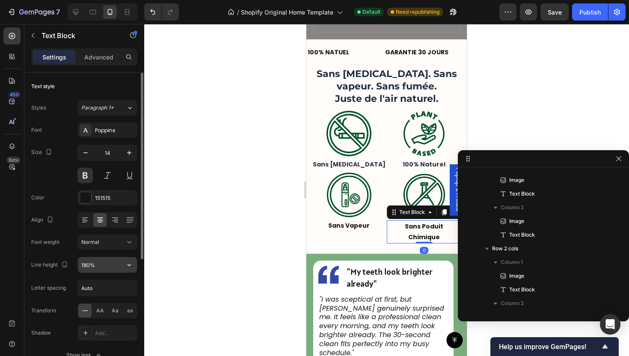
click at [128, 262] on icon "button" at bounding box center [129, 264] width 9 height 9
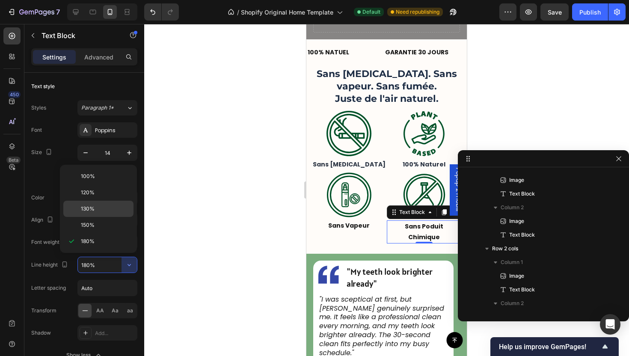
click at [111, 211] on p "130%" at bounding box center [105, 209] width 49 height 8
type input "130%"
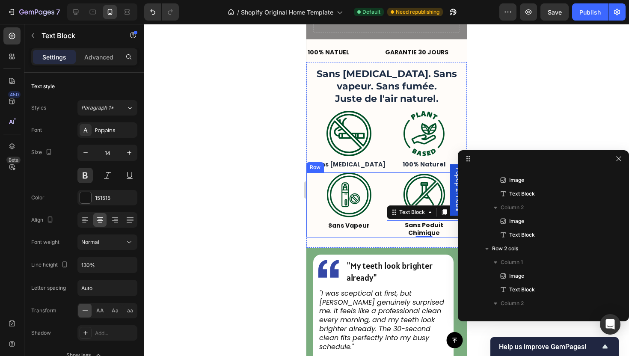
click at [266, 232] on div at bounding box center [386, 190] width 485 height 332
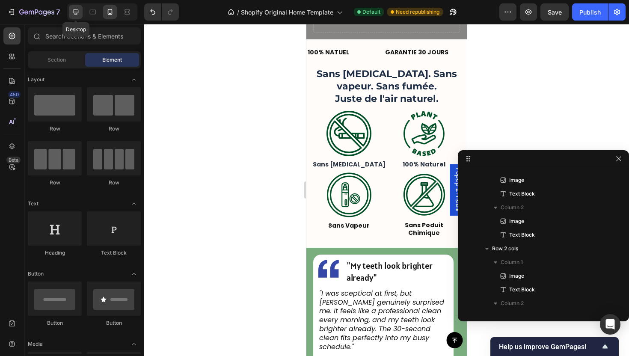
click at [77, 11] on icon at bounding box center [75, 12] width 9 height 9
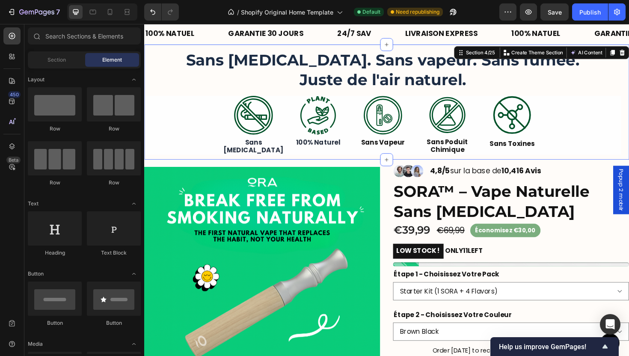
click at [383, 165] on div "Sans [MEDICAL_DATA]. Sans vapeur. Sans fumée. Juste de l'air naturel. Heading I…" at bounding box center [400, 107] width 513 height 122
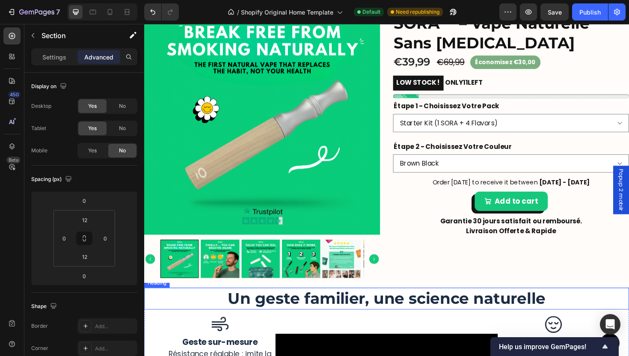
scroll to position [467, 0]
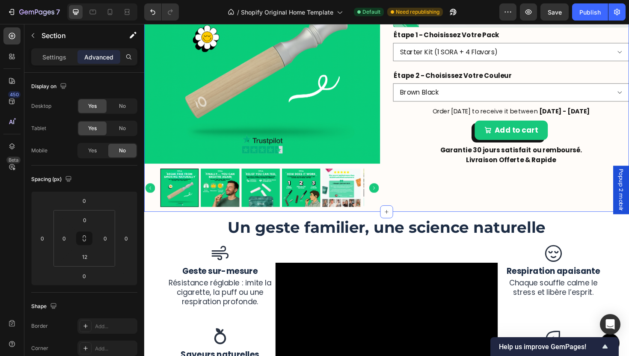
click at [424, 215] on div "Product Images Image Image Image Row 4,8/5 sur la base de 10,416 Avis Text Bloc…" at bounding box center [400, 68] width 513 height 308
click at [104, 151] on div "Yes" at bounding box center [92, 151] width 28 height 14
click at [106, 12] on icon at bounding box center [110, 12] width 9 height 9
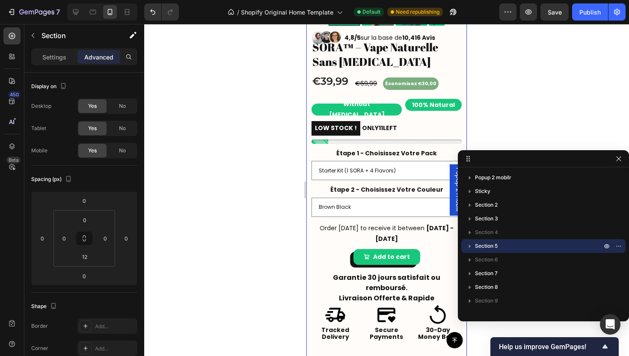
scroll to position [694, 0]
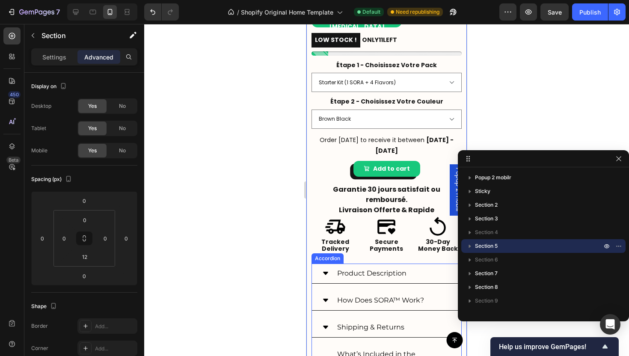
click at [425, 267] on div "Product Description" at bounding box center [393, 273] width 115 height 13
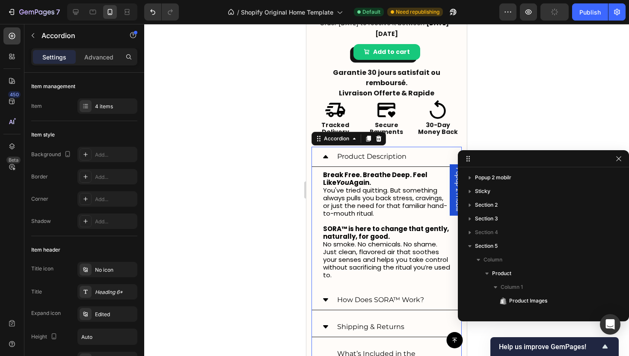
scroll to position [857, 0]
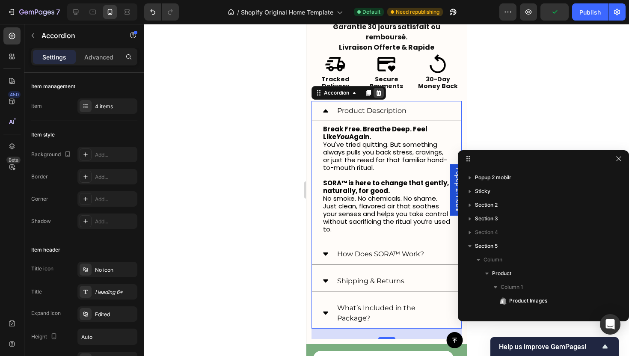
click at [381, 89] on icon at bounding box center [378, 92] width 7 height 7
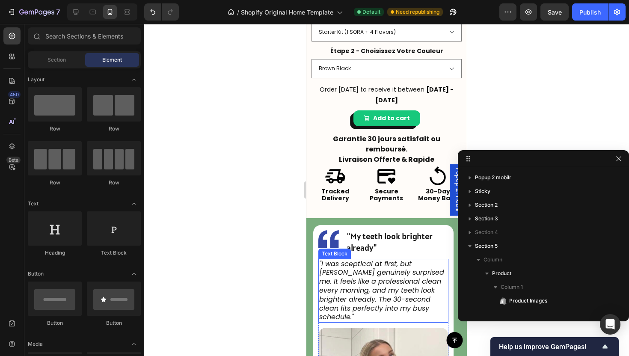
scroll to position [739, 0]
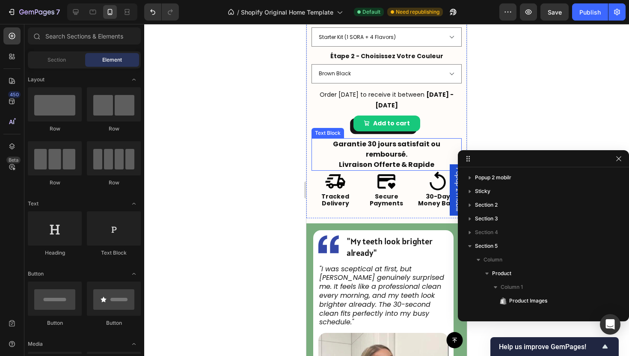
click at [398, 160] on p "Livraison Offerte & Rapide" at bounding box center [386, 165] width 148 height 10
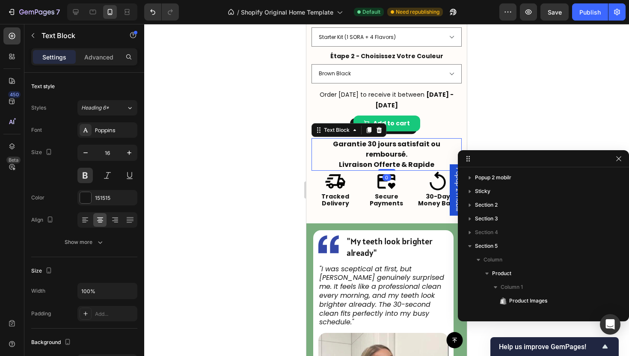
click at [393, 139] on p "Garantie 30 jours satisfait ou remboursé." at bounding box center [386, 149] width 148 height 21
click at [415, 139] on p "Garantie 30 jours satisfait ou remboursé." at bounding box center [386, 149] width 148 height 21
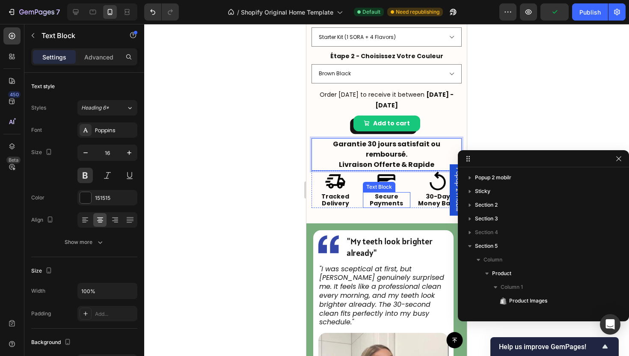
click at [377, 200] on p "Payments" at bounding box center [386, 203] width 46 height 7
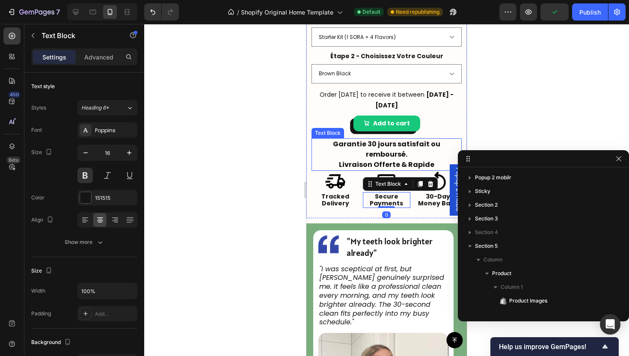
click at [329, 141] on p "Garantie 30 jours satisfait ou remboursé." at bounding box center [386, 149] width 148 height 21
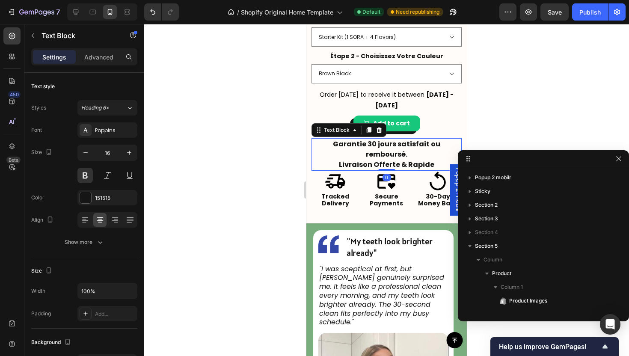
click at [105, 49] on div "Settings Advanced" at bounding box center [84, 56] width 106 height 17
click at [99, 62] on div "Advanced" at bounding box center [98, 57] width 43 height 14
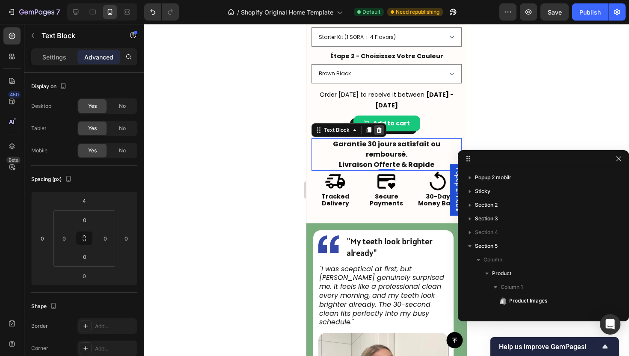
click at [383, 124] on div "Text Block" at bounding box center [348, 130] width 75 height 14
click at [380, 127] on icon at bounding box center [379, 130] width 6 height 6
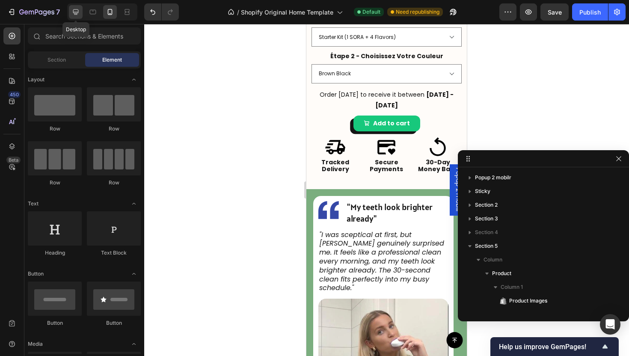
click at [74, 13] on icon at bounding box center [75, 12] width 9 height 9
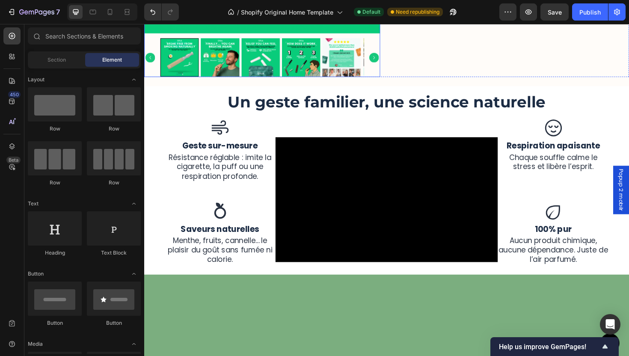
scroll to position [286, 0]
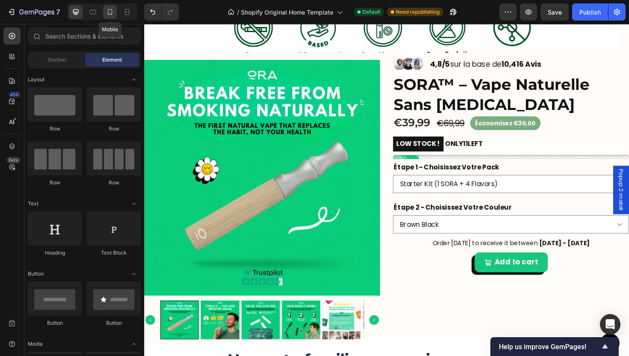
click at [109, 12] on icon at bounding box center [110, 12] width 9 height 9
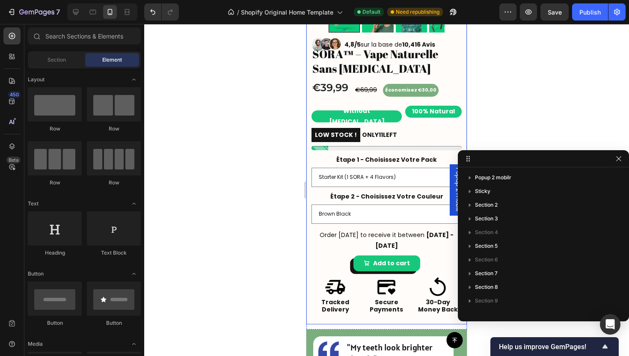
scroll to position [657, 0]
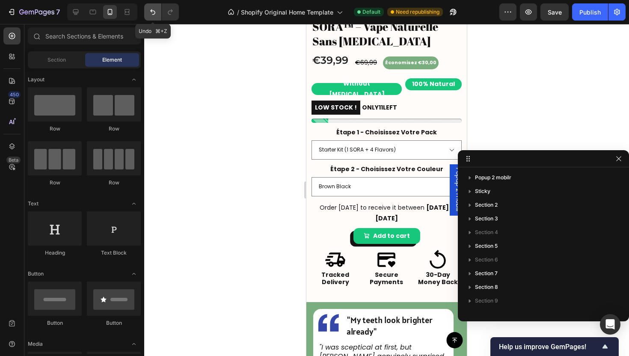
click at [154, 16] on button "Undo/Redo" at bounding box center [152, 11] width 17 height 17
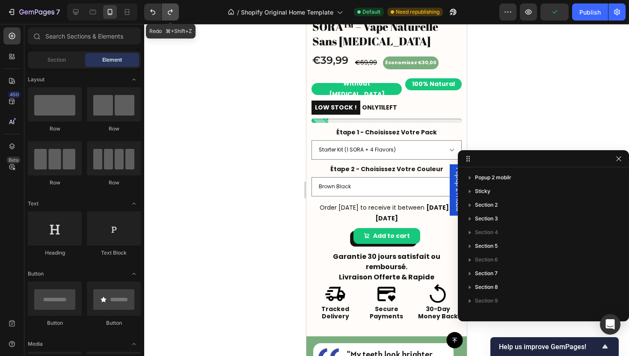
click at [172, 12] on icon "Undo/Redo" at bounding box center [170, 12] width 9 height 9
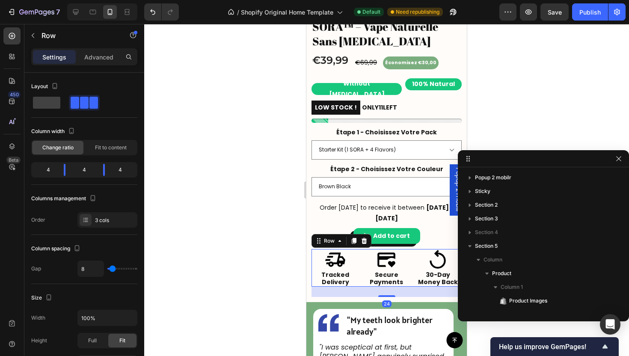
click at [358, 263] on div "Image Tracked Delivery Text Block Image Secure Payments Text Block Image 30-Day…" at bounding box center [386, 268] width 150 height 38
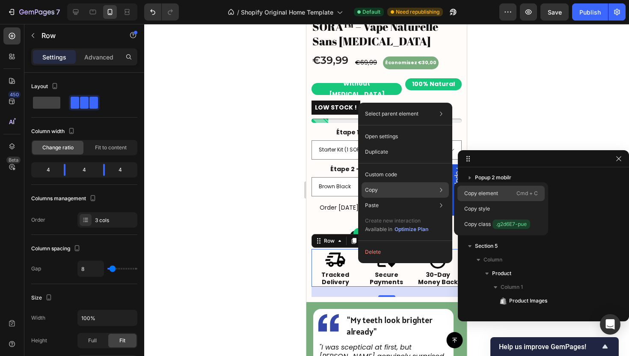
click at [499, 192] on div "Copy element Cmd + C" at bounding box center [500, 193] width 87 height 15
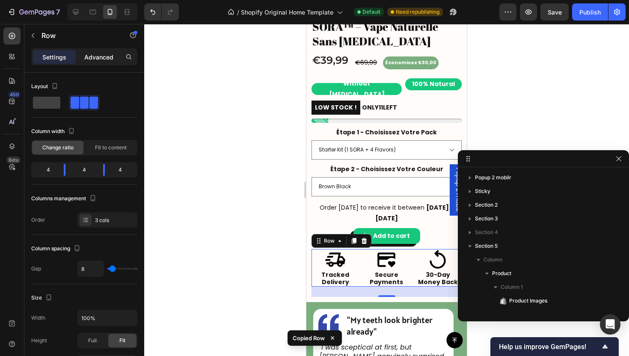
click at [103, 58] on p "Advanced" at bounding box center [98, 57] width 29 height 9
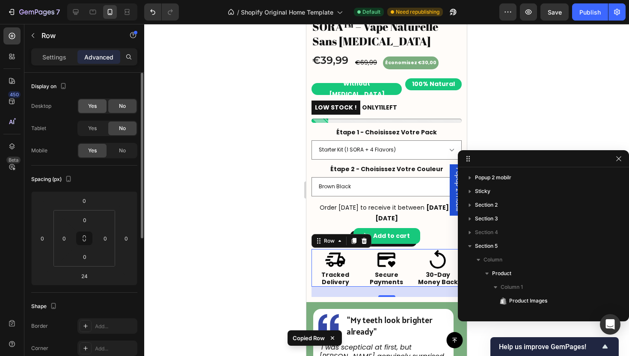
click at [95, 103] on span "Yes" at bounding box center [92, 106] width 9 height 8
click at [93, 140] on div "Desktop Yes No Tablet Yes No Mobile Yes No" at bounding box center [84, 128] width 106 height 60
click at [90, 131] on span "Yes" at bounding box center [92, 128] width 9 height 8
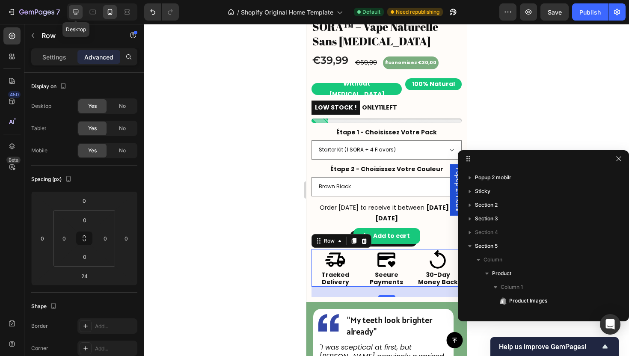
click at [78, 18] on div at bounding box center [76, 12] width 14 height 14
type input "12"
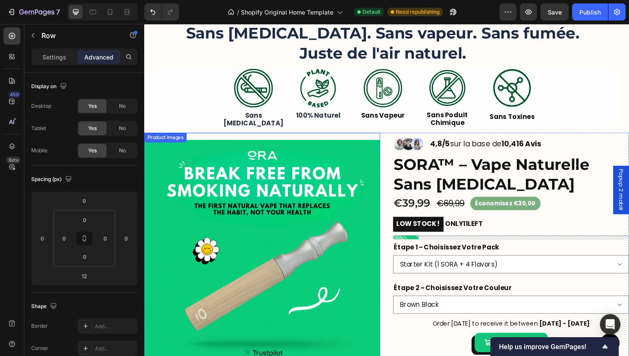
scroll to position [407, 0]
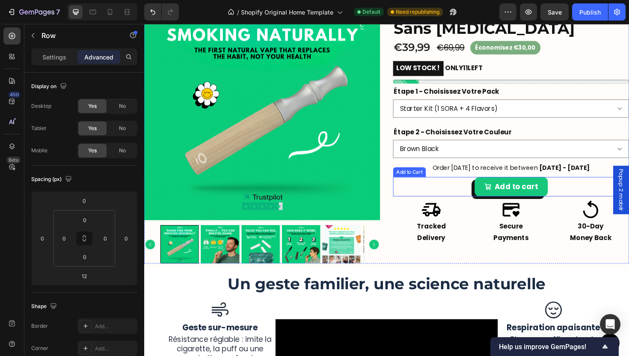
click at [456, 197] on div "Add to cart Add to Cart" at bounding box center [533, 196] width 250 height 21
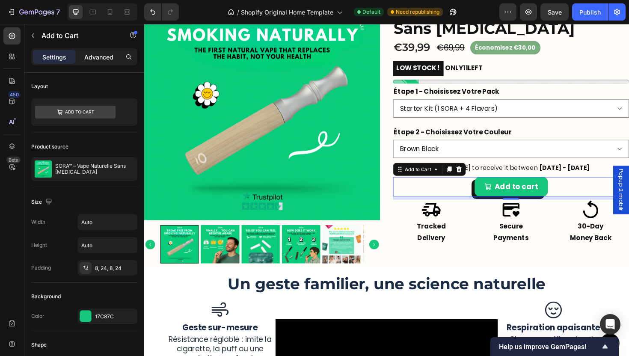
click at [106, 60] on p "Advanced" at bounding box center [98, 57] width 29 height 9
